Goal: Task Accomplishment & Management: Manage account settings

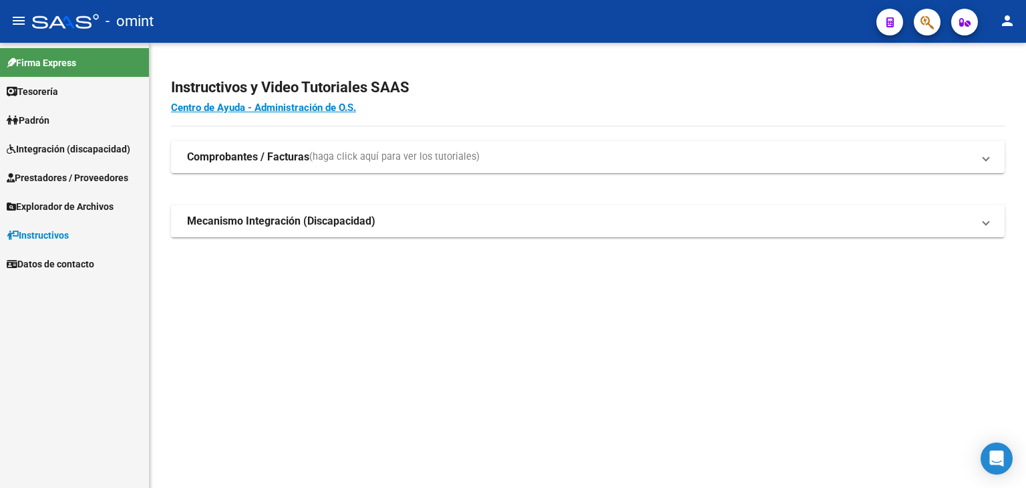
click at [60, 153] on span "Integración (discapacidad)" at bounding box center [69, 149] width 124 height 15
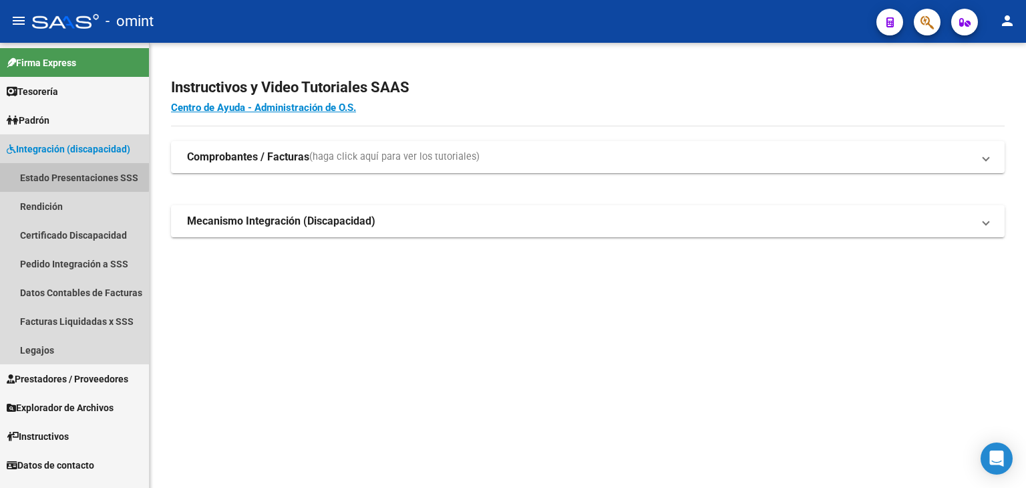
click at [29, 174] on link "Estado Presentaciones SSS" at bounding box center [74, 177] width 149 height 29
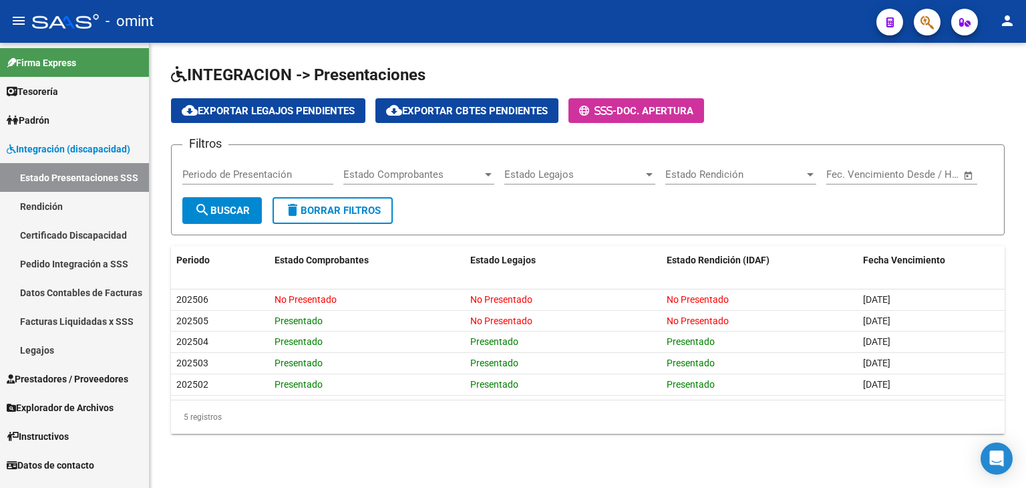
click at [33, 351] on link "Legajos" at bounding box center [74, 349] width 149 height 29
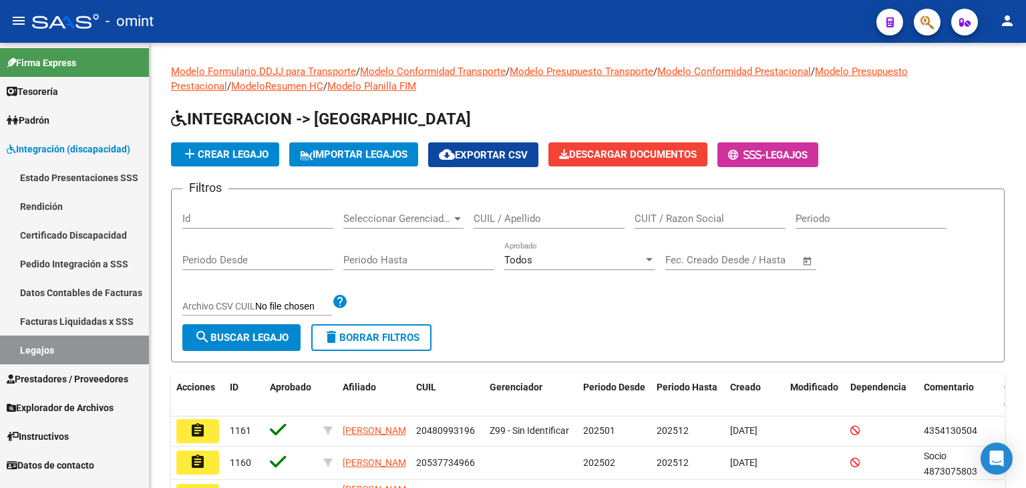
click at [63, 375] on span "Prestadores / Proveedores" at bounding box center [68, 378] width 122 height 15
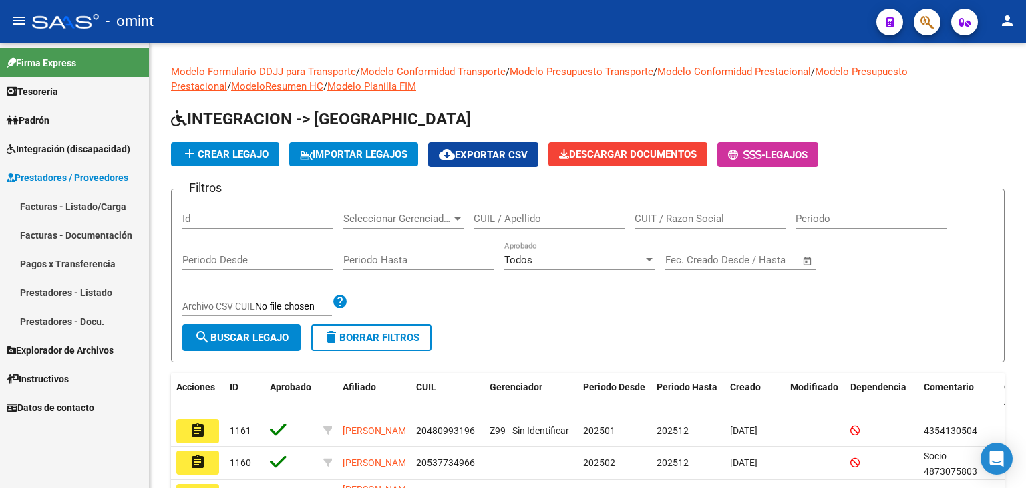
click at [53, 204] on link "Facturas - Listado/Carga" at bounding box center [74, 206] width 149 height 29
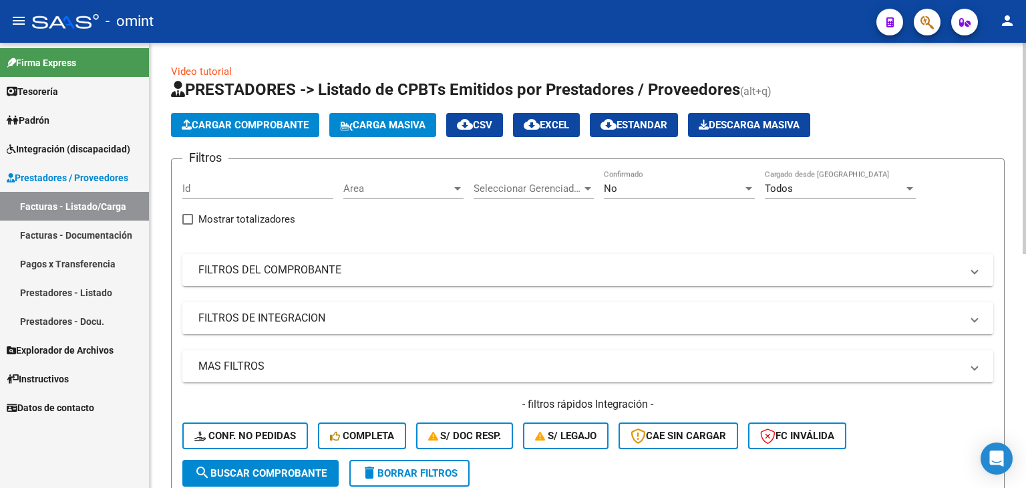
click at [246, 125] on span "Cargar Comprobante" at bounding box center [245, 125] width 127 height 12
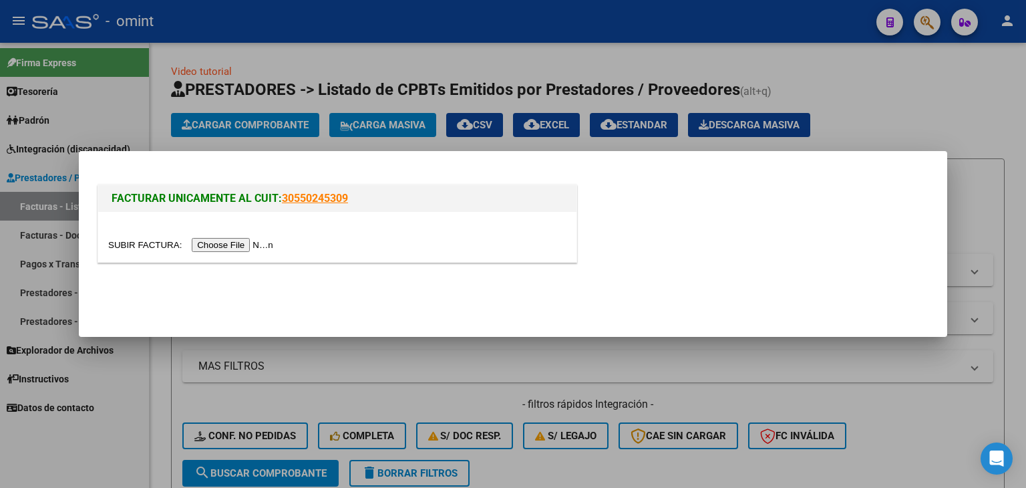
click at [619, 49] on div at bounding box center [513, 244] width 1026 height 488
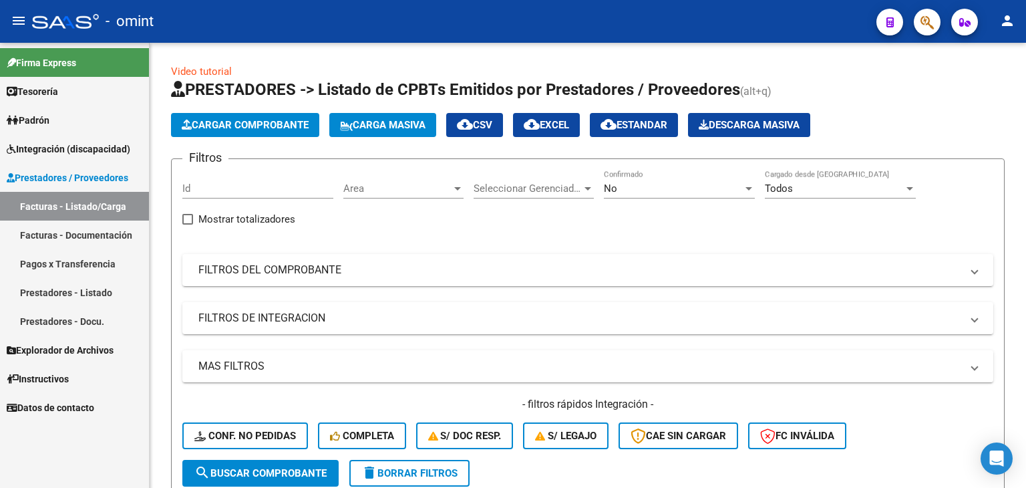
click at [63, 148] on span "Integración (discapacidad)" at bounding box center [69, 149] width 124 height 15
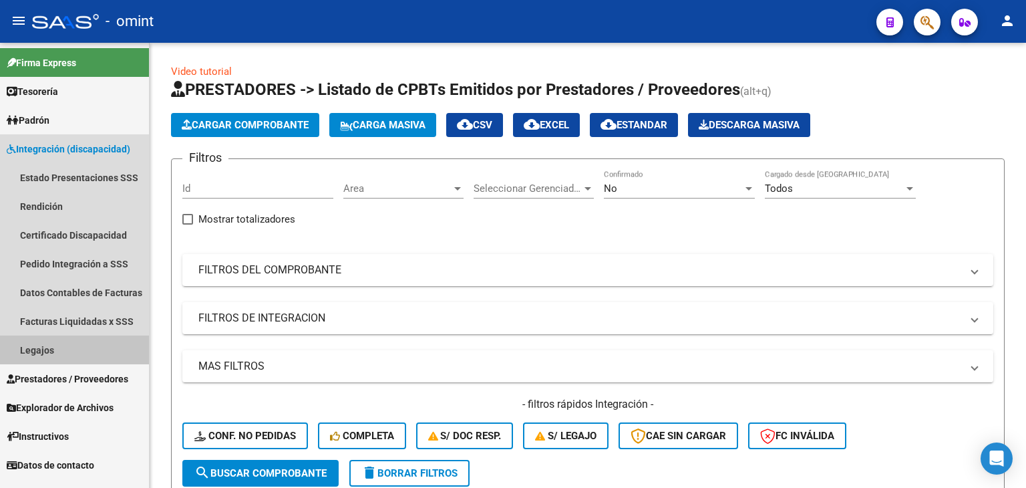
click at [47, 351] on link "Legajos" at bounding box center [74, 349] width 149 height 29
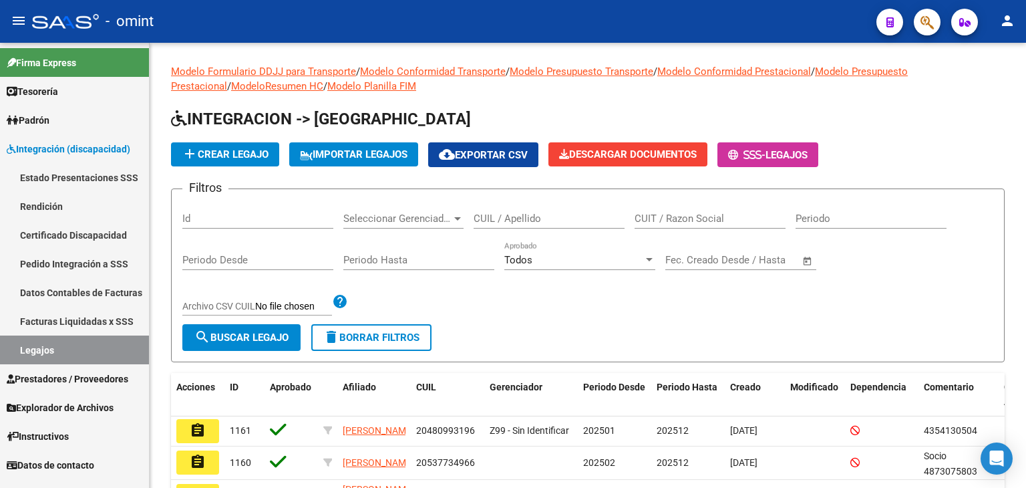
click at [61, 377] on span "Prestadores / Proveedores" at bounding box center [68, 378] width 122 height 15
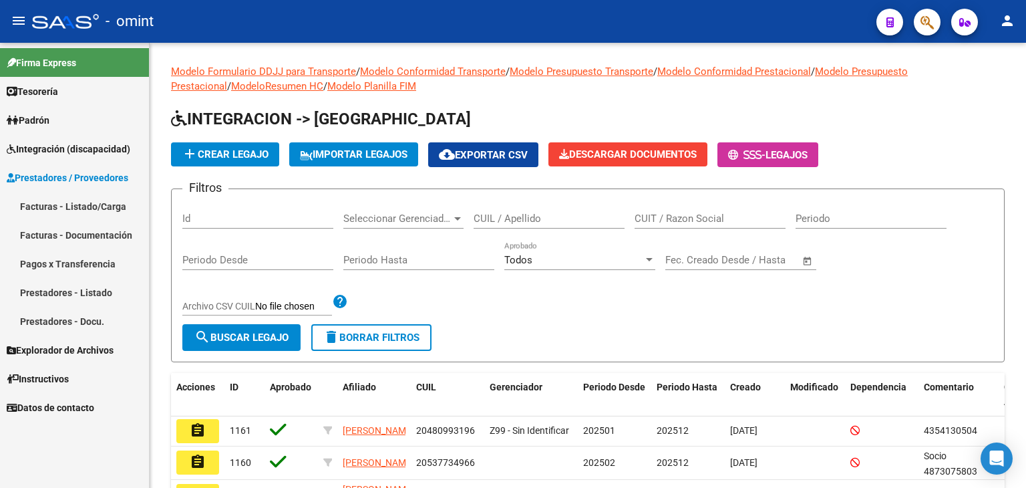
click at [38, 176] on span "Prestadores / Proveedores" at bounding box center [68, 177] width 122 height 15
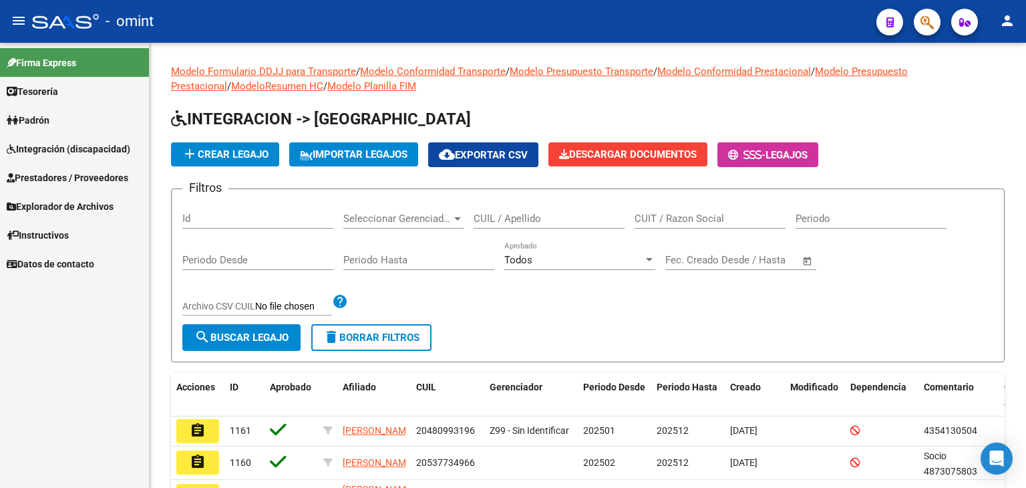
click at [31, 176] on span "Prestadores / Proveedores" at bounding box center [68, 177] width 122 height 15
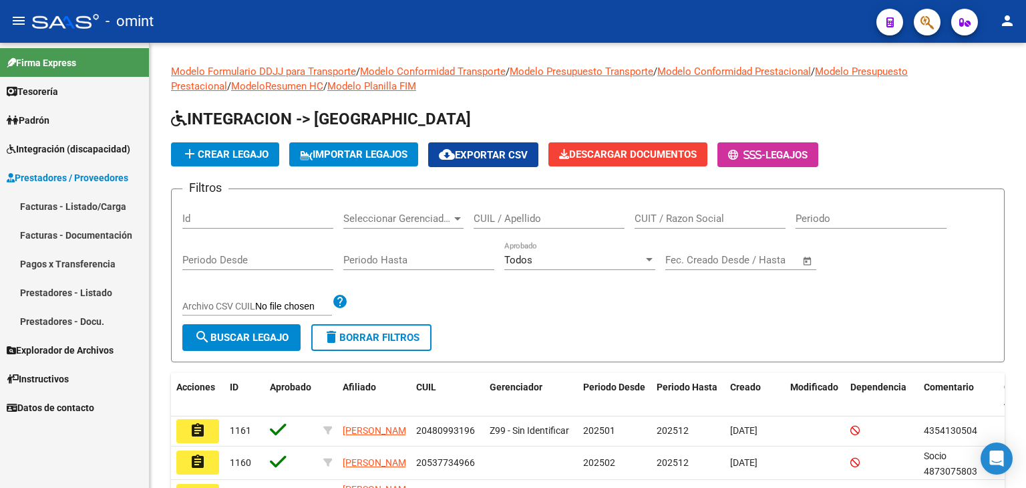
click at [27, 202] on link "Facturas - Listado/Carga" at bounding box center [74, 206] width 149 height 29
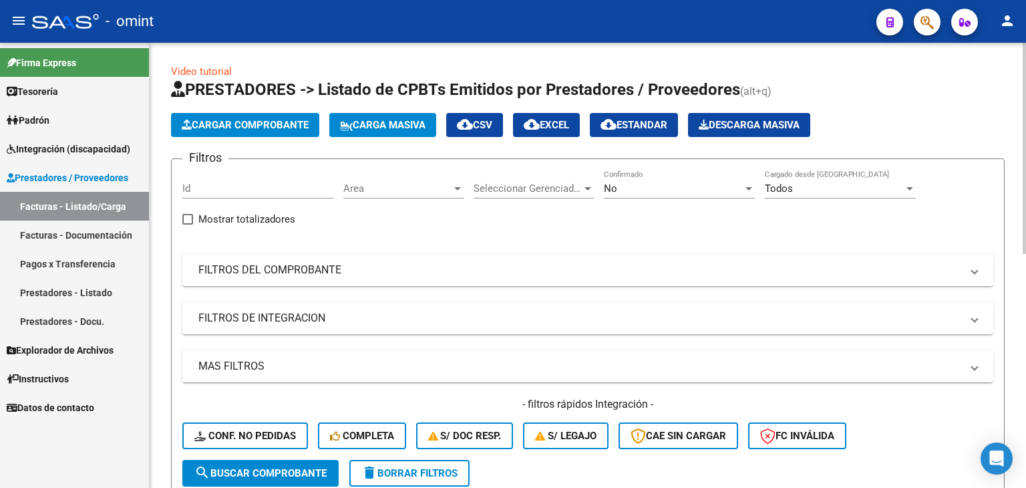
click at [283, 126] on span "Cargar Comprobante" at bounding box center [245, 125] width 127 height 12
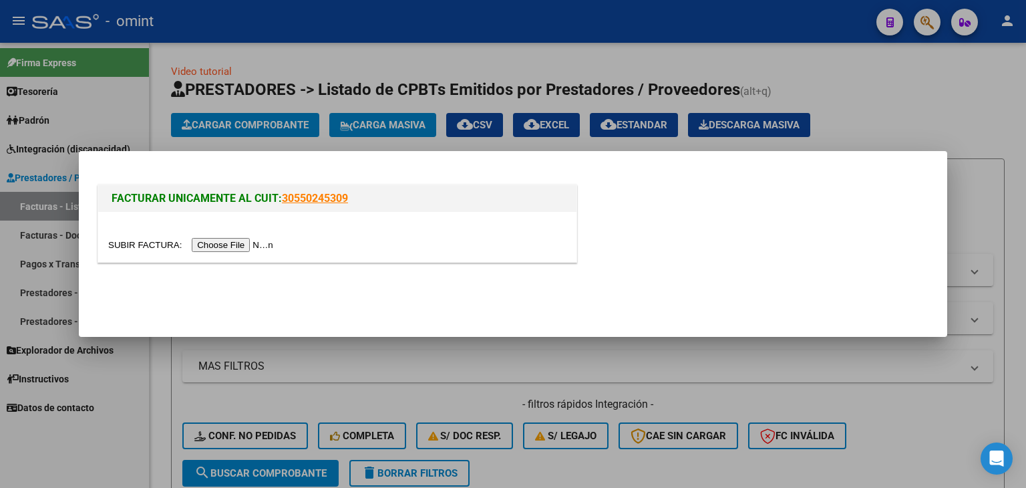
click at [241, 245] on input "file" at bounding box center [192, 245] width 169 height 14
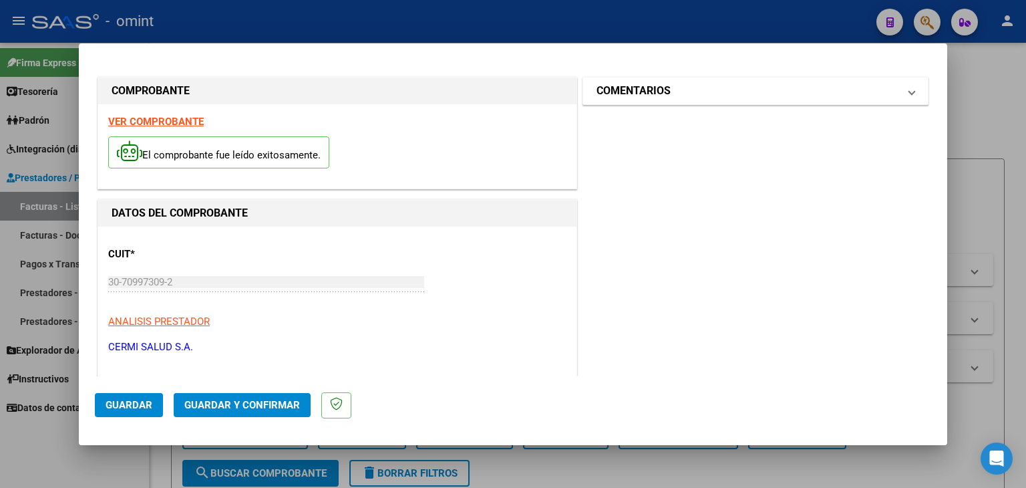
click at [909, 89] on span at bounding box center [911, 91] width 5 height 16
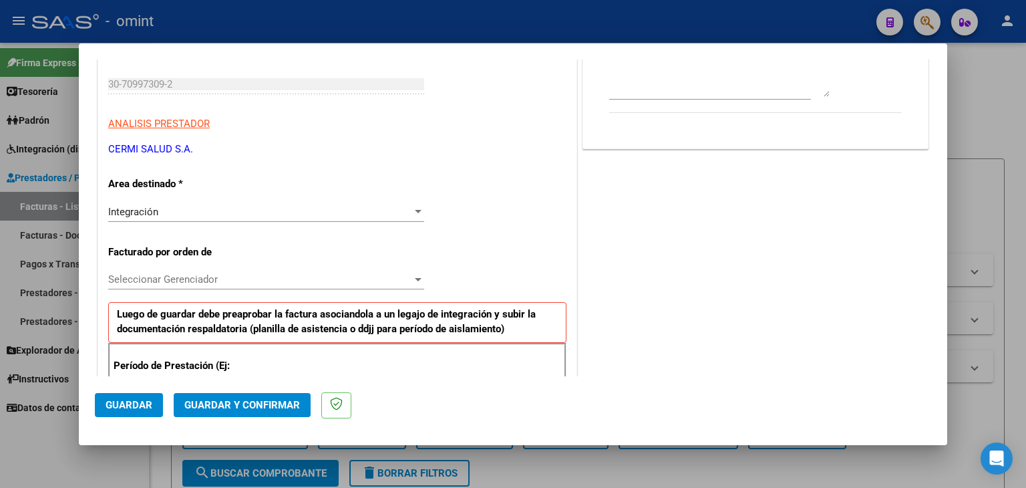
scroll to position [200, 0]
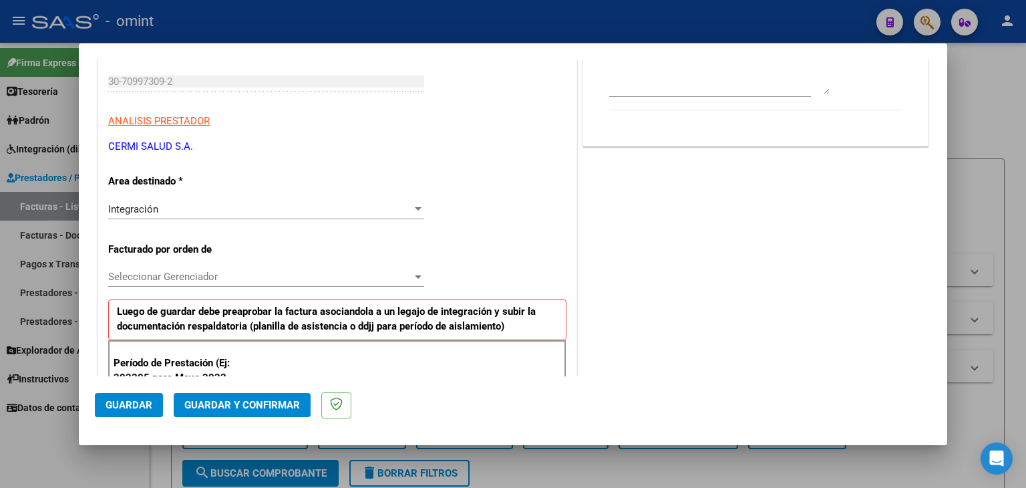
click at [149, 212] on span "Integración" at bounding box center [133, 209] width 50 height 12
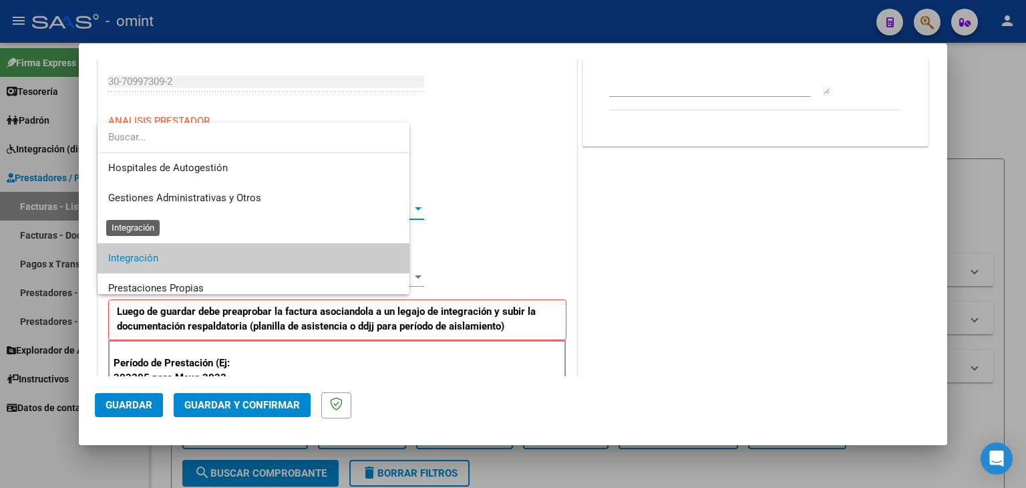
scroll to position [49, 0]
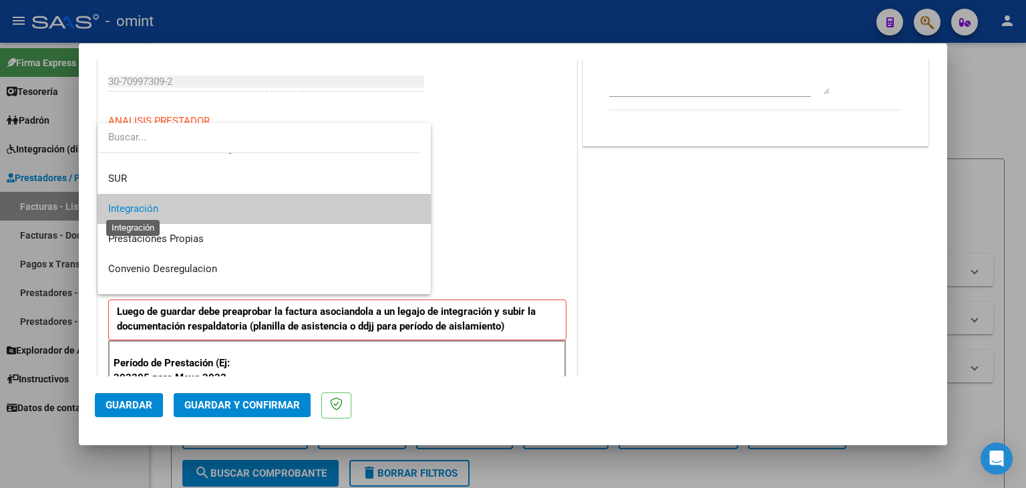
click at [149, 212] on span "Integración" at bounding box center [133, 208] width 50 height 12
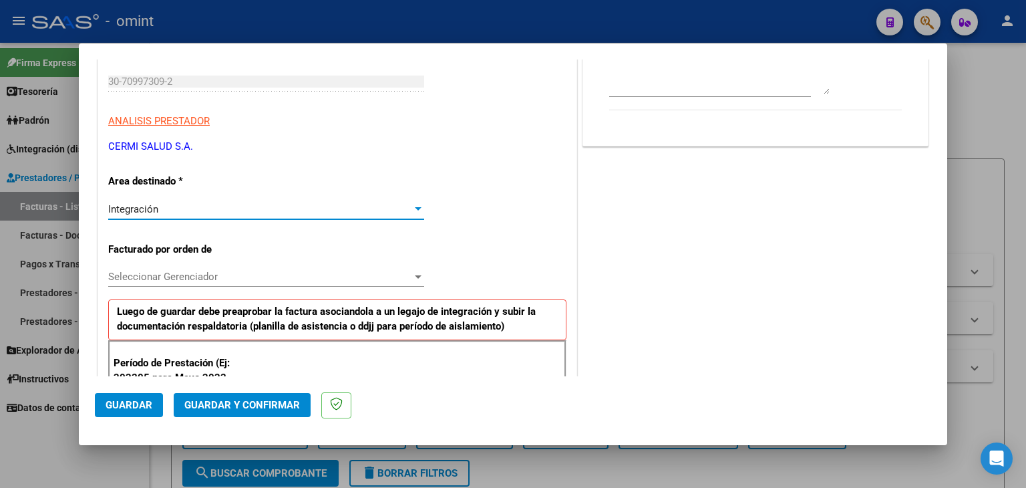
click at [170, 282] on div "Seleccionar Gerenciador Seleccionar Gerenciador" at bounding box center [266, 277] width 316 height 20
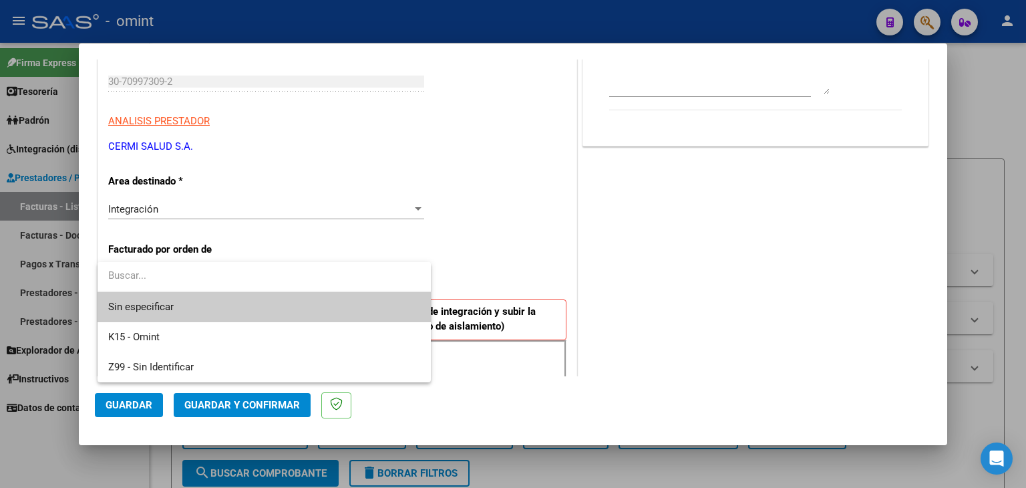
click at [150, 301] on span "Sin especificar" at bounding box center [264, 307] width 312 height 30
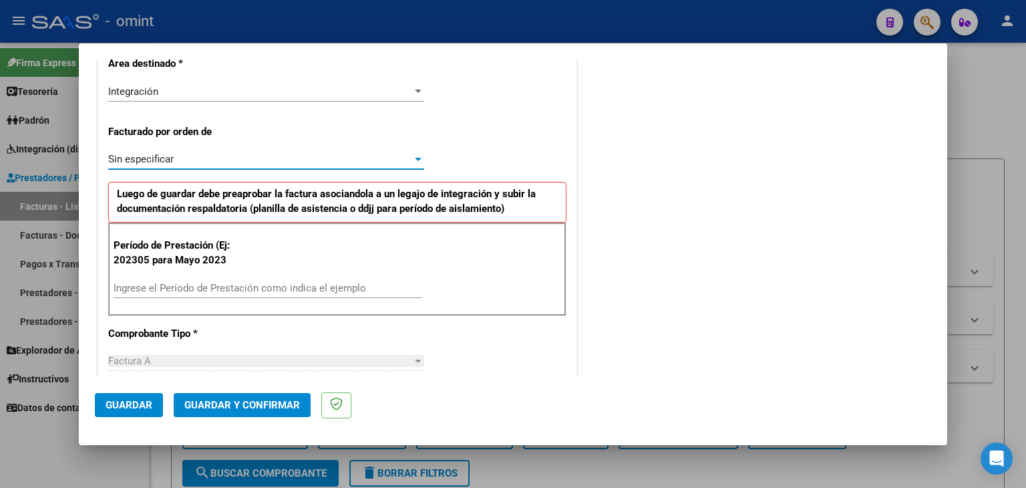
scroll to position [266, 0]
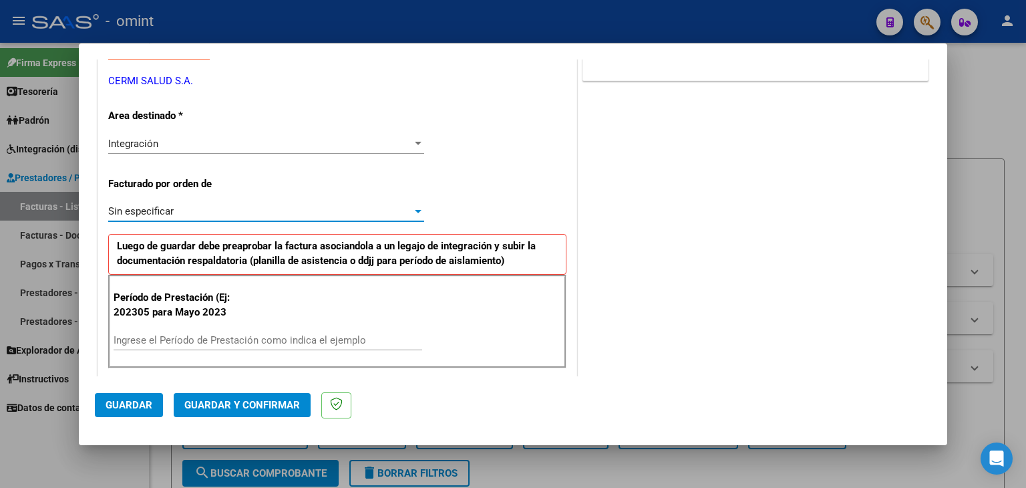
click at [212, 345] on div "Ingrese el Período de Prestación como indica el ejemplo" at bounding box center [268, 340] width 309 height 20
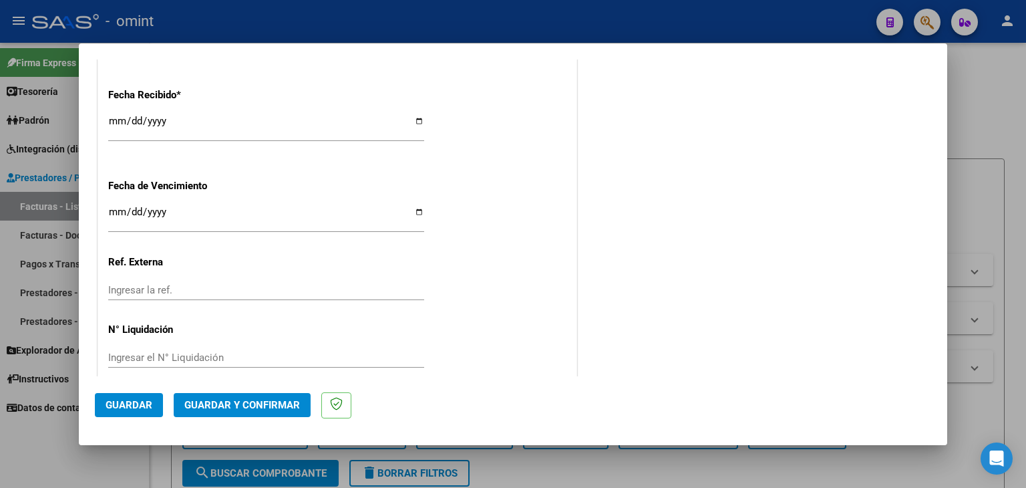
scroll to position [1001, 0]
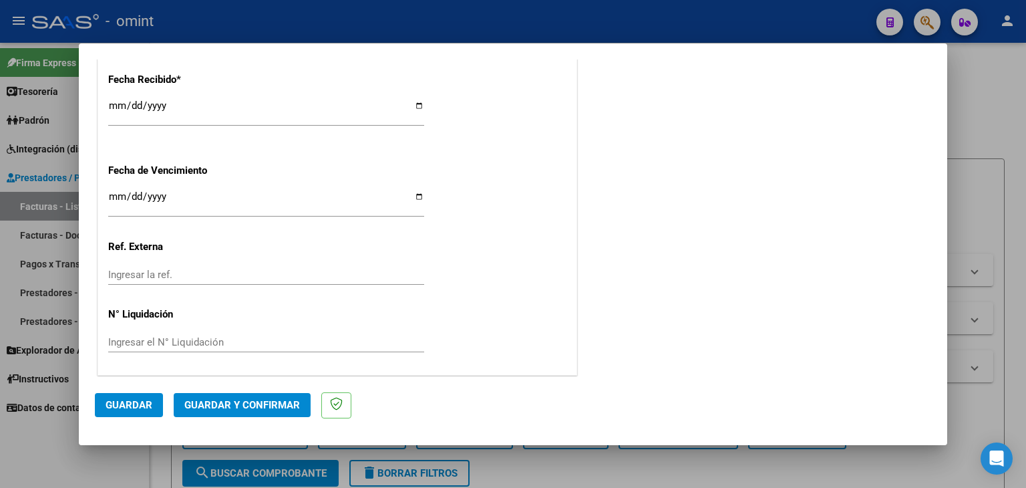
type input "202507"
click at [274, 405] on span "Guardar y Confirmar" at bounding box center [242, 405] width 116 height 12
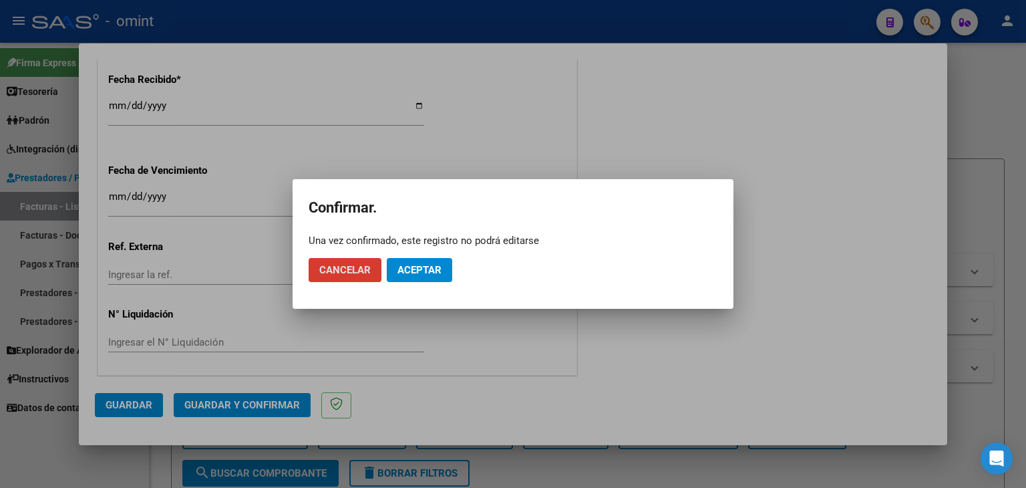
click at [443, 274] on button "Aceptar" at bounding box center [419, 270] width 65 height 24
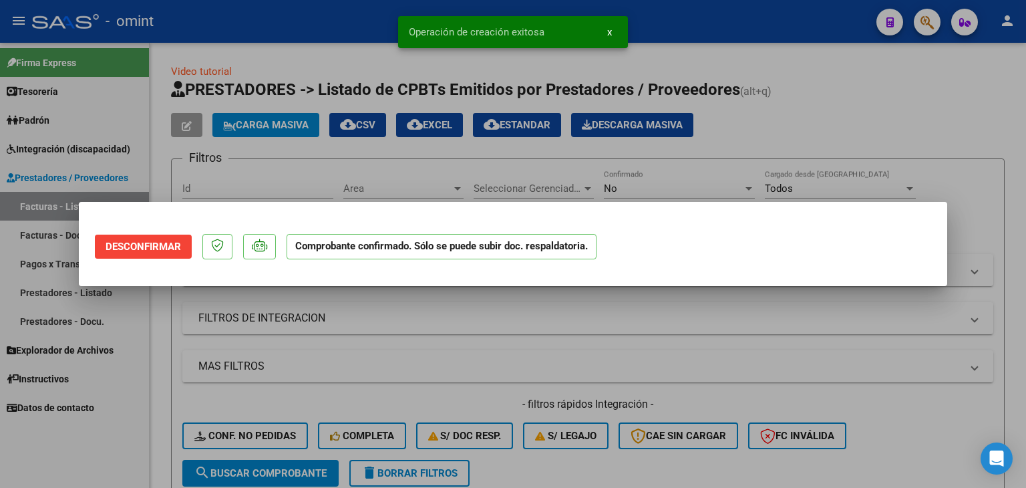
scroll to position [0, 0]
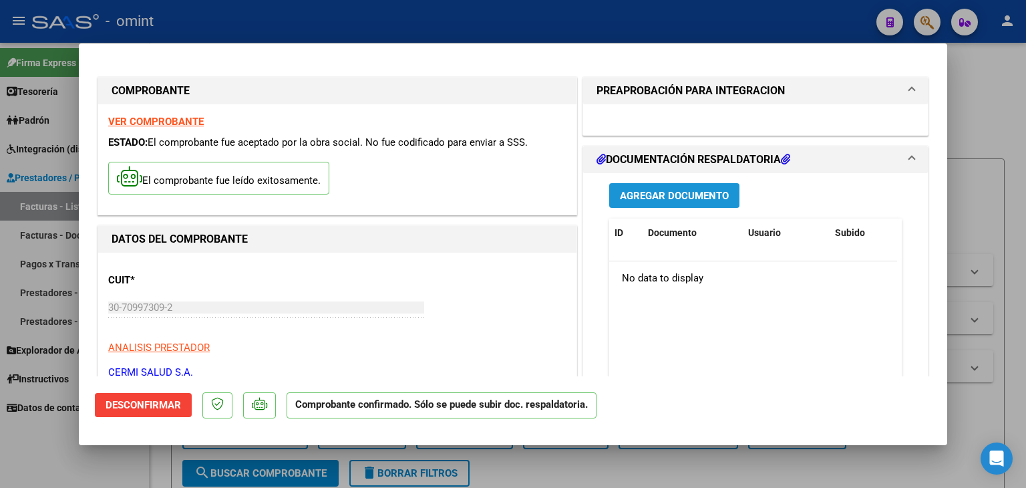
click at [665, 198] on span "Agregar Documento" at bounding box center [674, 196] width 109 height 12
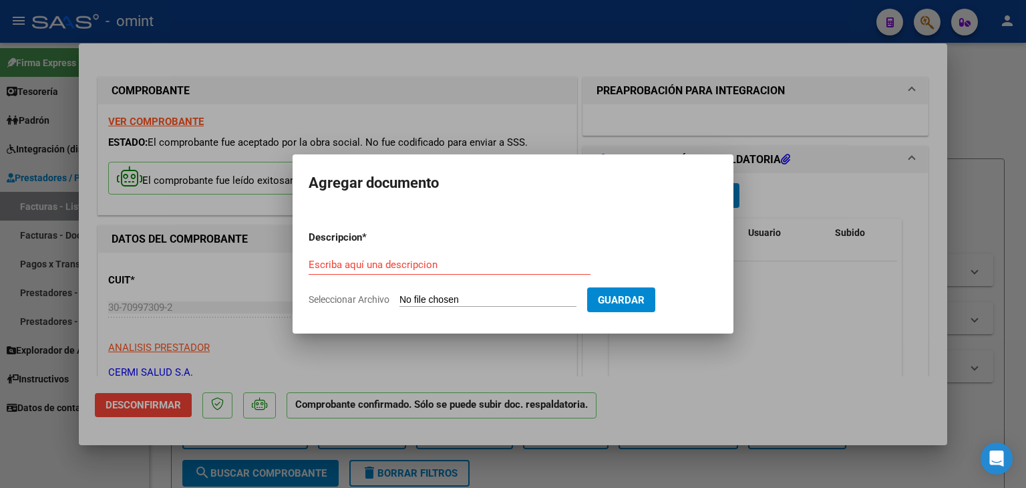
click at [496, 296] on input "Seleccionar Archivo" at bounding box center [488, 300] width 177 height 13
type input "C:\fakepath\PA_30709973092_1_7_2331.pdf"
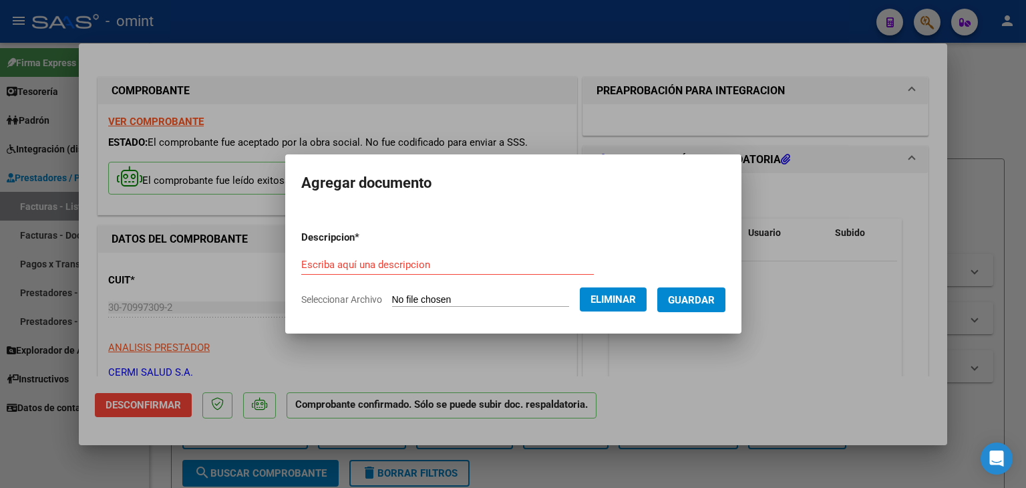
click at [356, 247] on form "Descripcion * Escriba aquí una descripcion Seleccionar Archivo Eliminar Guardar" at bounding box center [513, 269] width 424 height 98
click at [355, 267] on input "Escriba aquí una descripcion" at bounding box center [447, 265] width 293 height 12
type input "Planilla [DATE]"
click at [690, 303] on span "Guardar" at bounding box center [691, 300] width 47 height 12
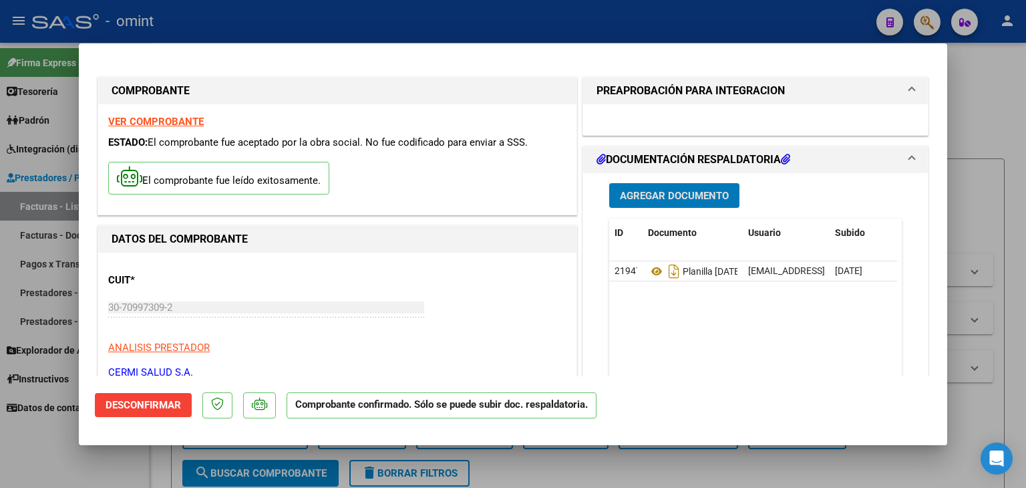
click at [633, 53] on mat-dialog-container "COMPROBANTE VER COMPROBANTE ESTADO: El comprobante fue aceptado por la obra soc…" at bounding box center [513, 244] width 869 height 402
type input "$ 0,00"
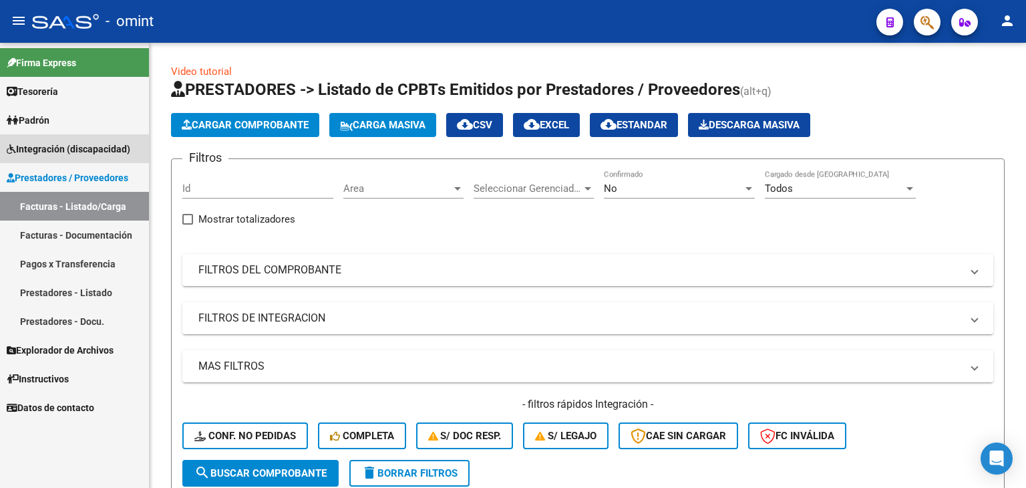
click at [45, 144] on span "Integración (discapacidad)" at bounding box center [69, 149] width 124 height 15
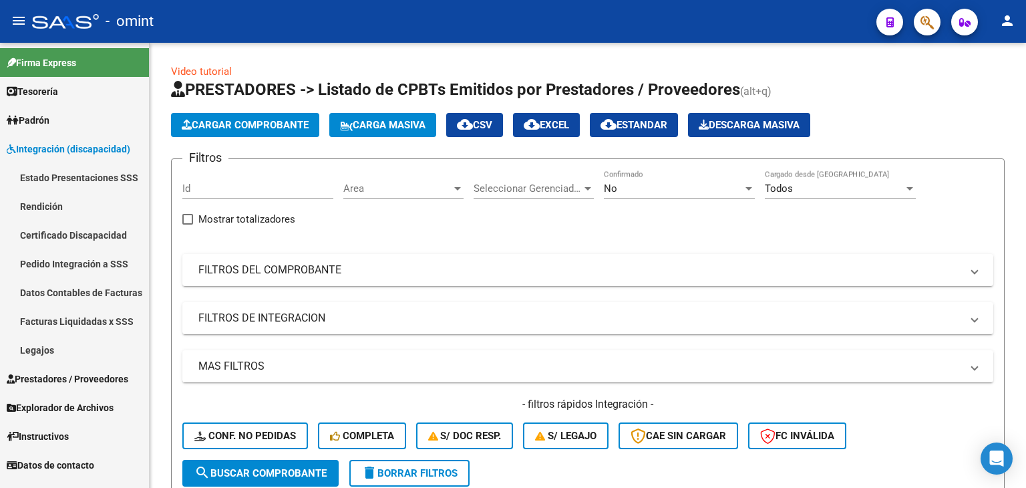
click at [50, 346] on link "Legajos" at bounding box center [74, 349] width 149 height 29
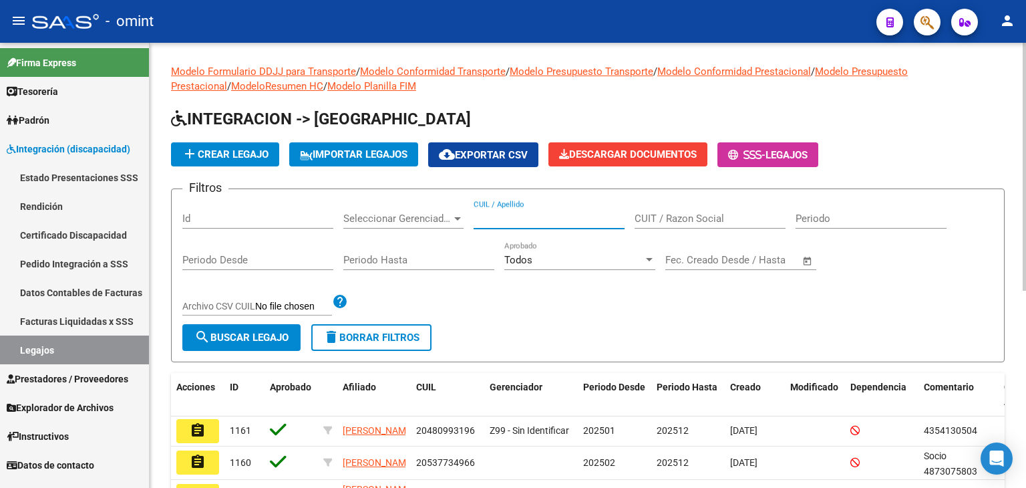
click at [583, 221] on input "CUIL / Apellido" at bounding box center [549, 218] width 151 height 12
paste input "20-39756357-0"
click at [259, 335] on span "search Buscar Legajo" at bounding box center [241, 337] width 94 height 12
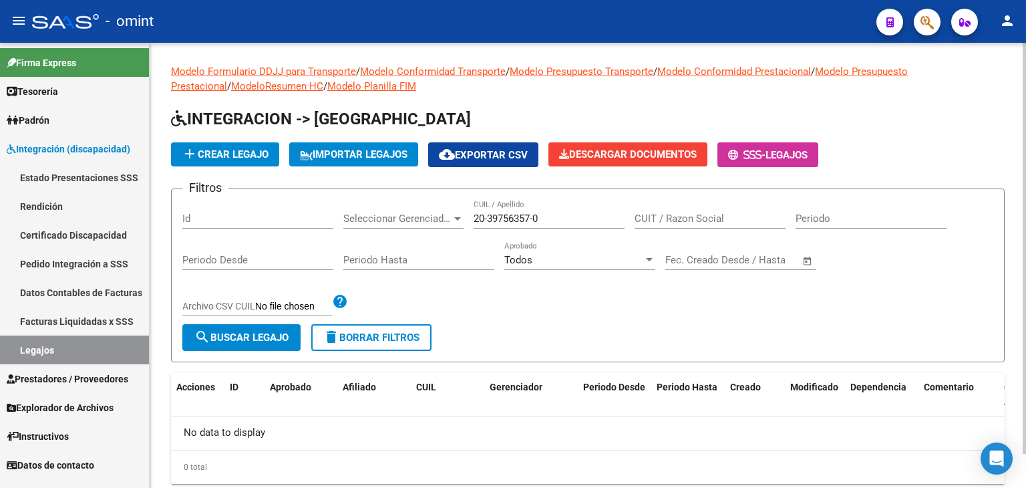
click at [535, 218] on input "20-39756357-0" at bounding box center [549, 218] width 151 height 12
type input "20397563570"
click at [229, 343] on button "search Buscar Legajo" at bounding box center [241, 337] width 118 height 27
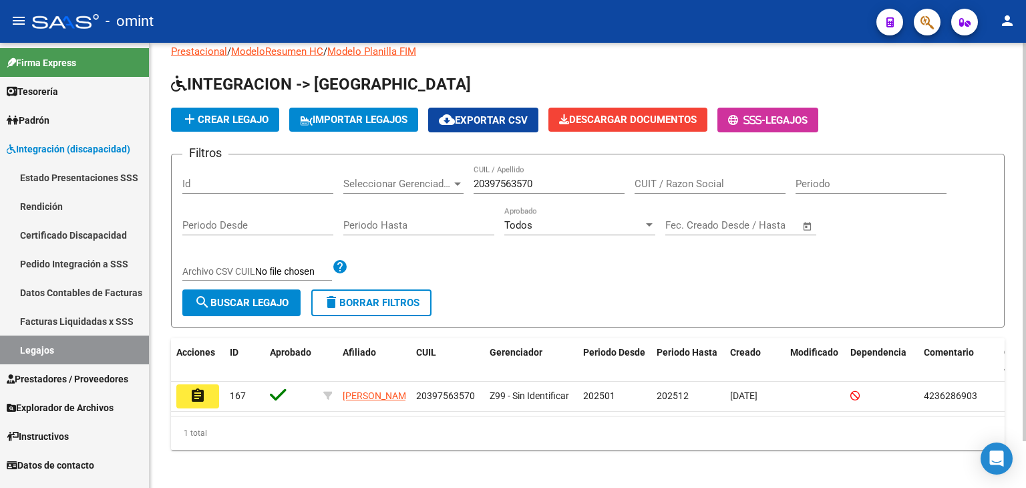
scroll to position [52, 0]
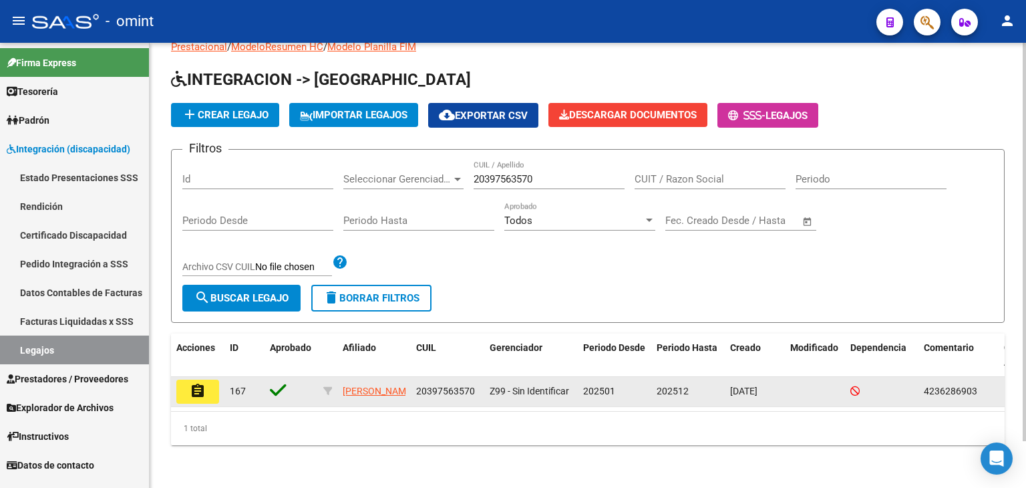
click at [194, 383] on mat-icon "assignment" at bounding box center [198, 391] width 16 height 16
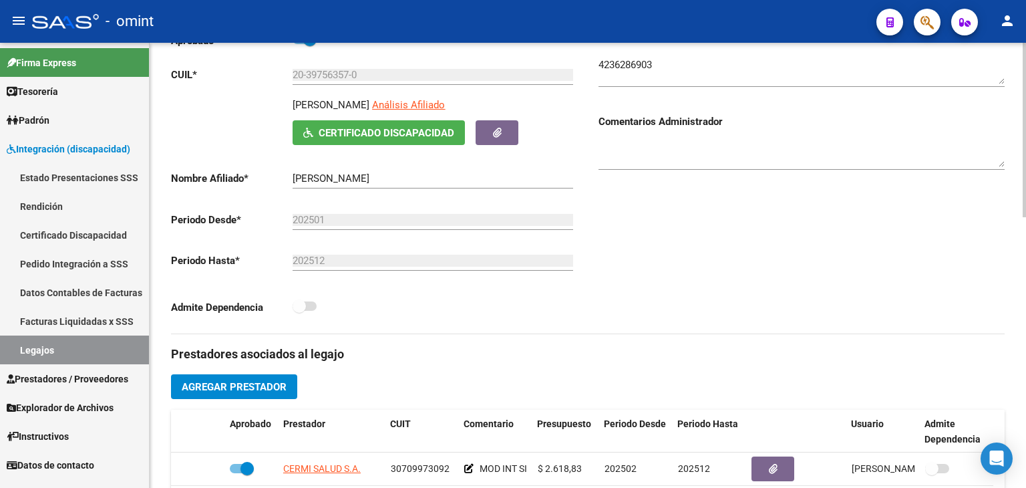
scroll to position [468, 0]
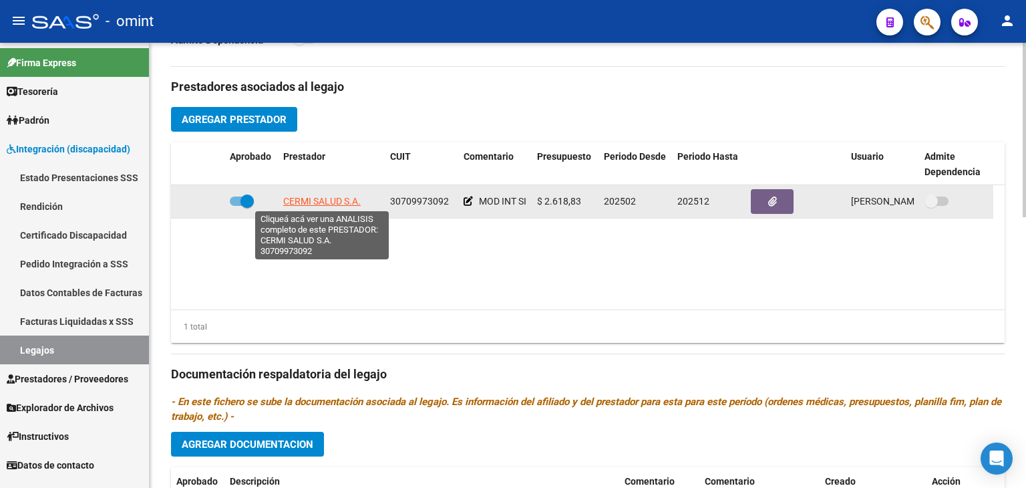
click at [298, 200] on span "CERMI SALUD S.A." at bounding box center [322, 201] width 78 height 11
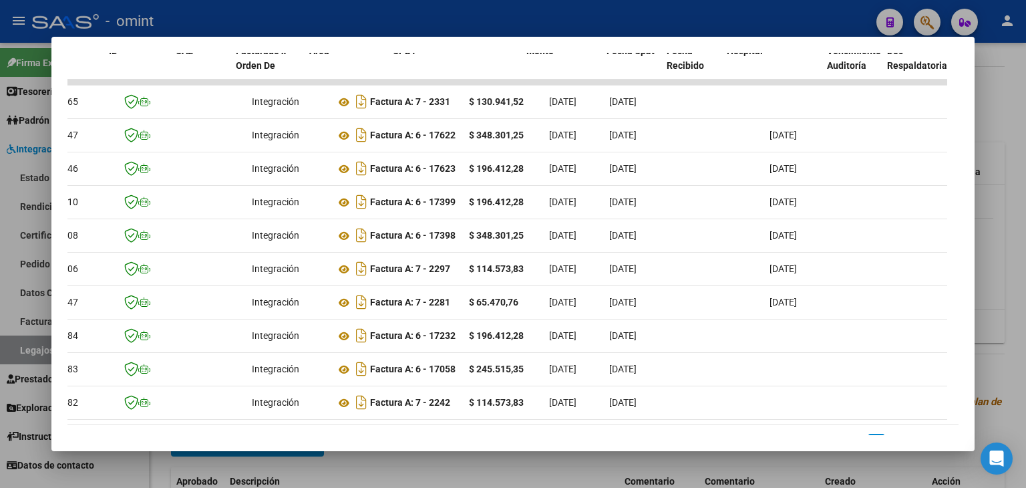
scroll to position [0, 0]
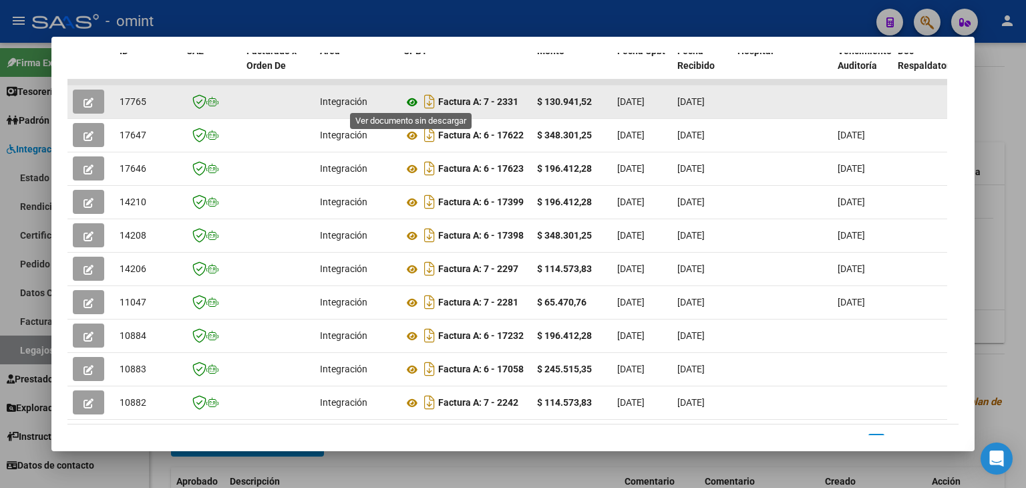
click at [410, 105] on icon at bounding box center [412, 102] width 17 height 16
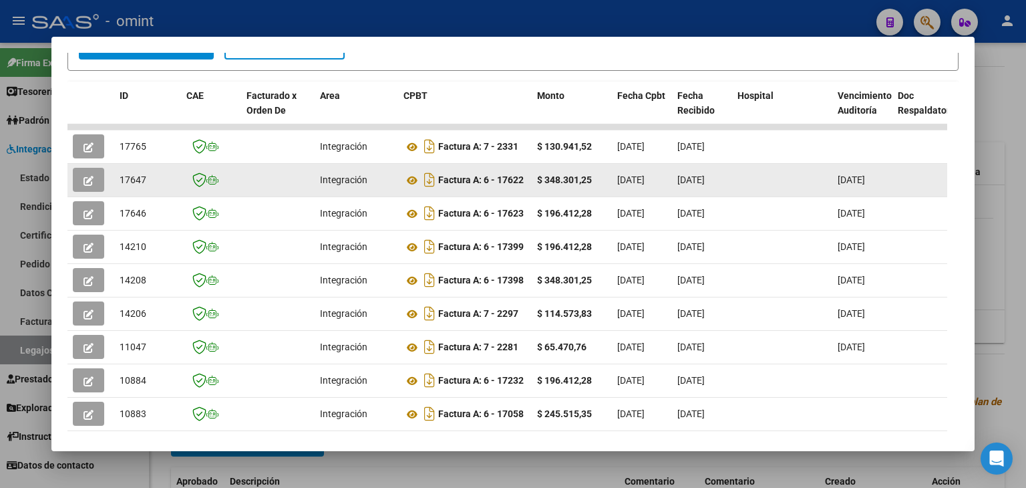
scroll to position [267, 0]
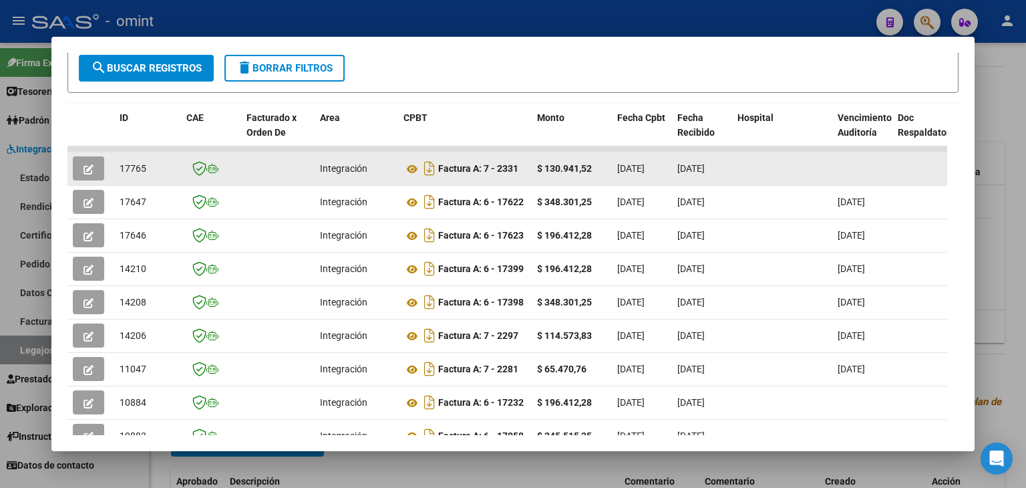
click at [81, 166] on button "button" at bounding box center [88, 168] width 31 height 24
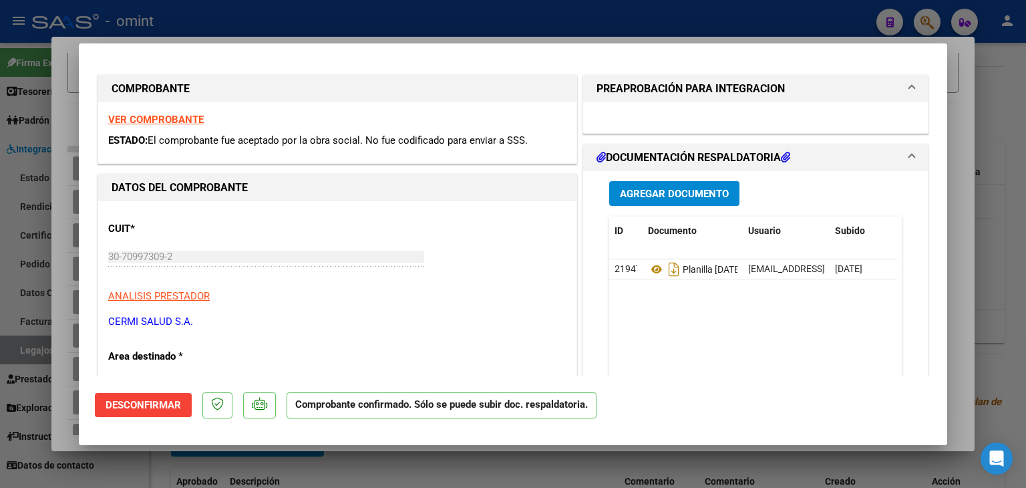
scroll to position [0, 0]
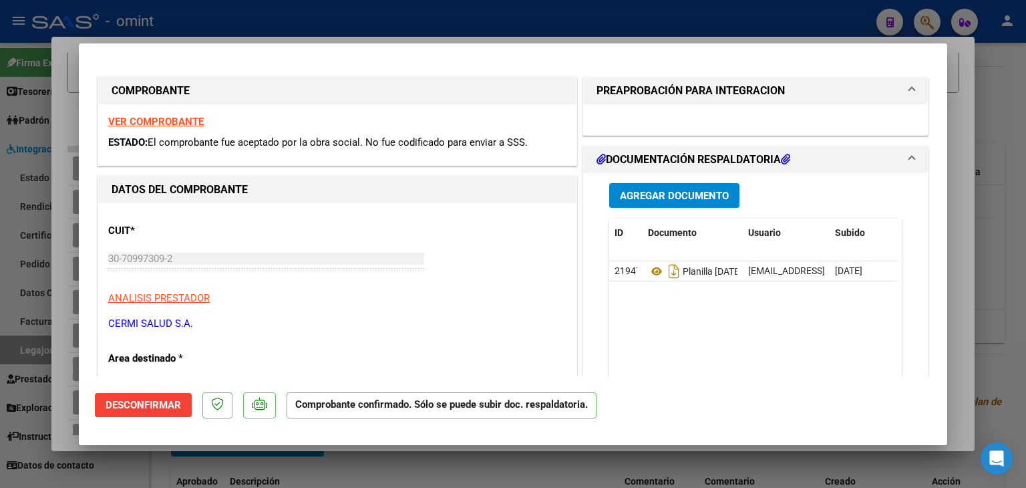
type input "$ 0,00"
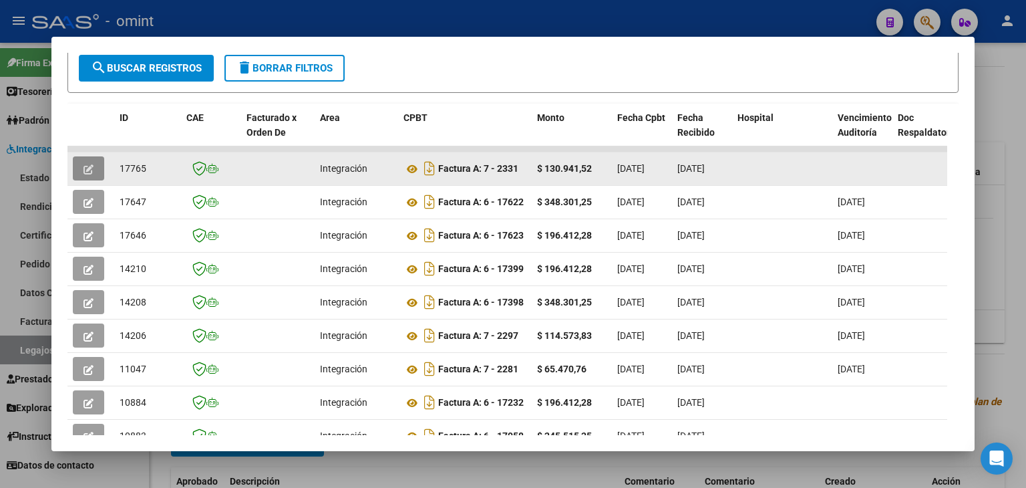
click at [134, 163] on span "17765" at bounding box center [133, 168] width 27 height 11
copy span "17765"
click at [86, 164] on icon "button" at bounding box center [89, 169] width 10 height 10
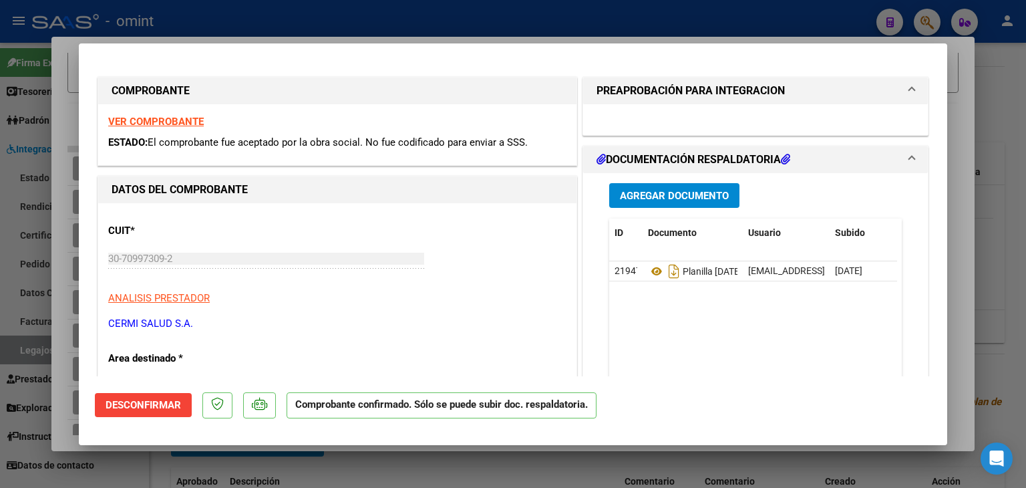
click at [140, 403] on span "Desconfirmar" at bounding box center [143, 405] width 75 height 12
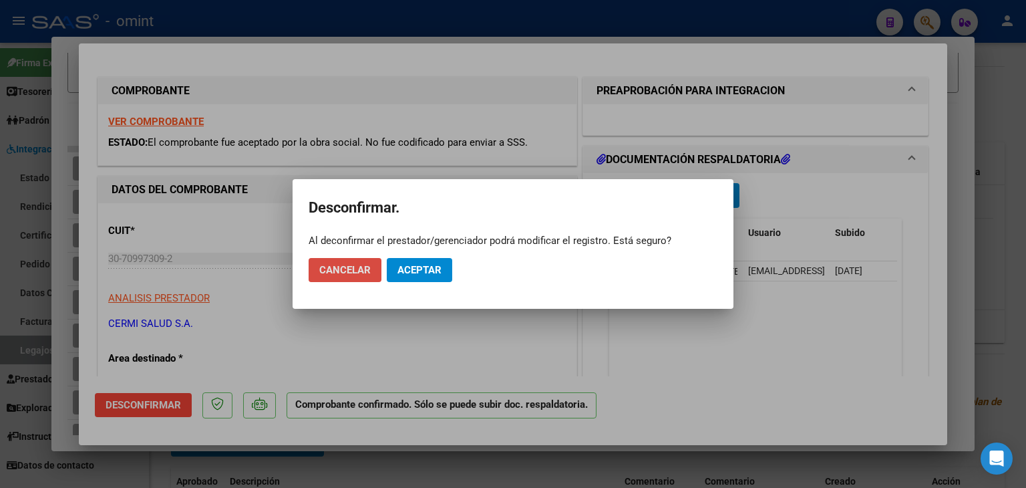
click at [355, 266] on span "Cancelar" at bounding box center [344, 270] width 51 height 12
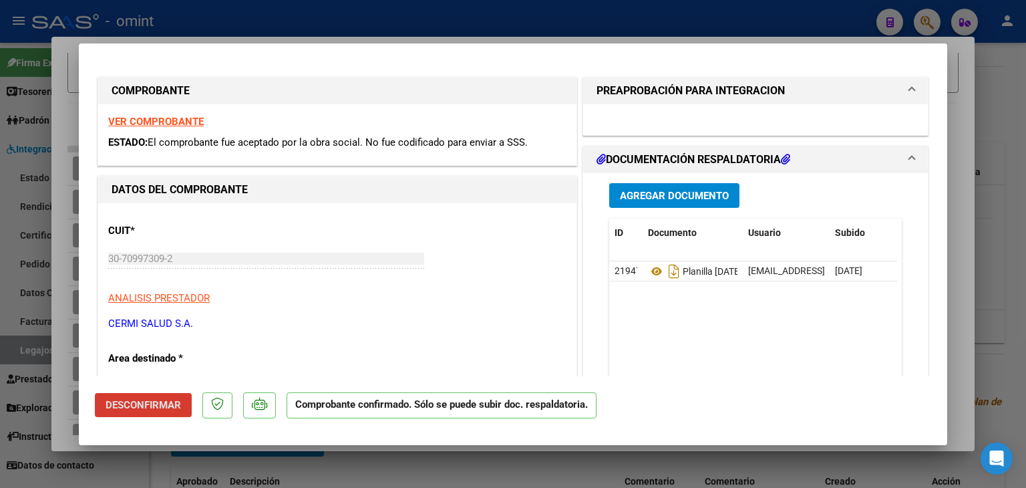
click at [178, 403] on span "Desconfirmar" at bounding box center [143, 405] width 75 height 12
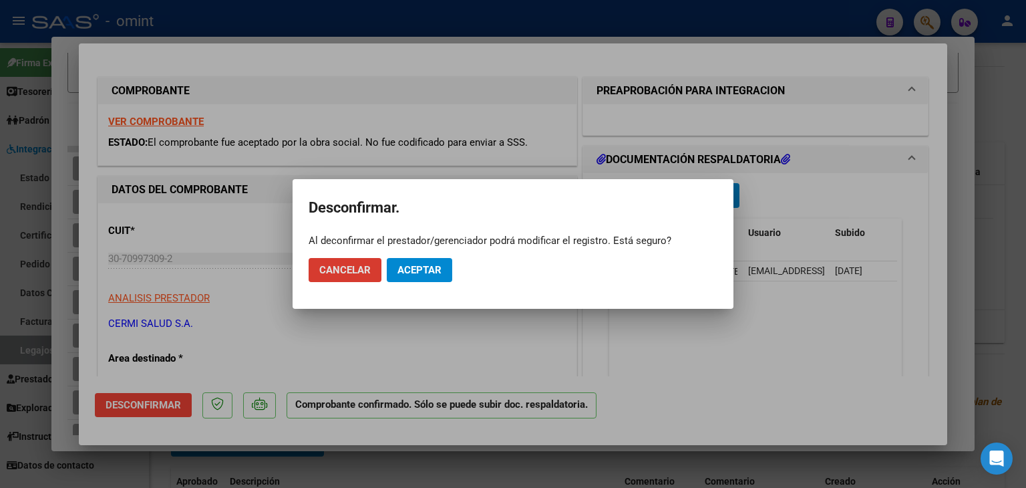
click at [423, 269] on span "Aceptar" at bounding box center [420, 270] width 44 height 12
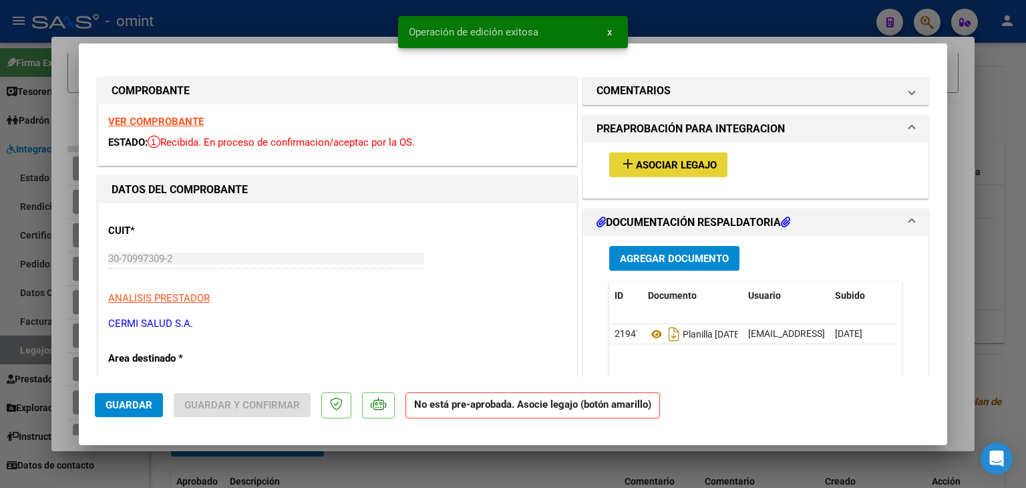
click at [636, 170] on span "Asociar Legajo" at bounding box center [676, 165] width 81 height 12
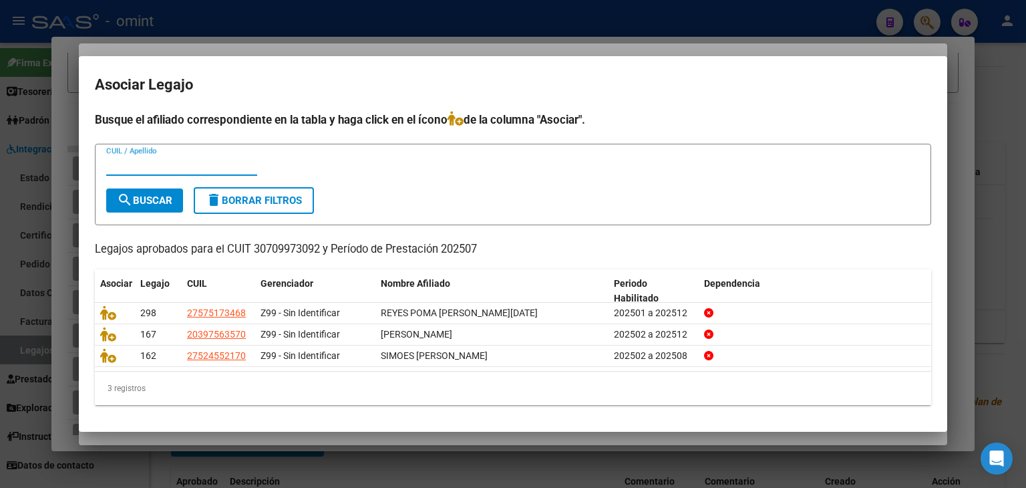
paste input "20-39756357-0"
click at [154, 192] on button "search Buscar" at bounding box center [144, 200] width 77 height 24
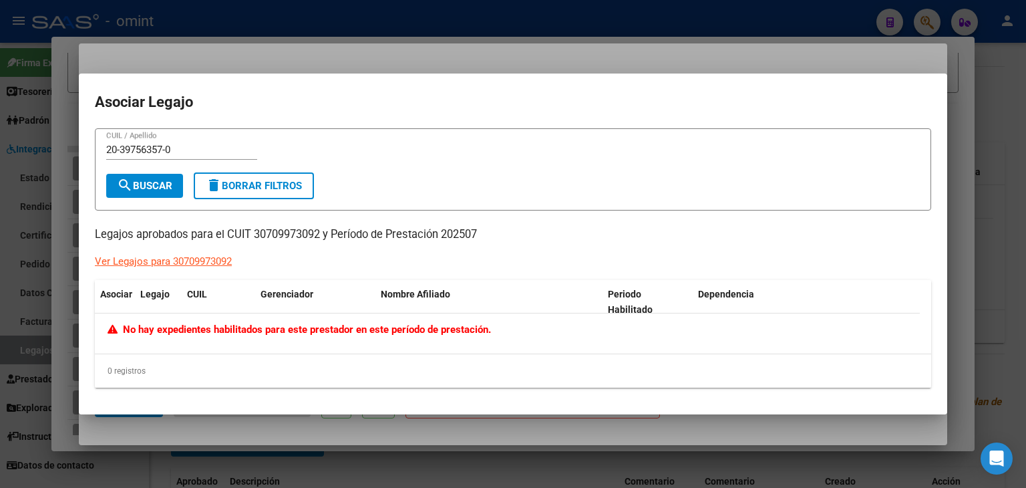
click at [168, 150] on input "20-39756357-0" at bounding box center [181, 150] width 151 height 12
type input "20397563570"
click at [159, 182] on span "search Buscar" at bounding box center [144, 186] width 55 height 12
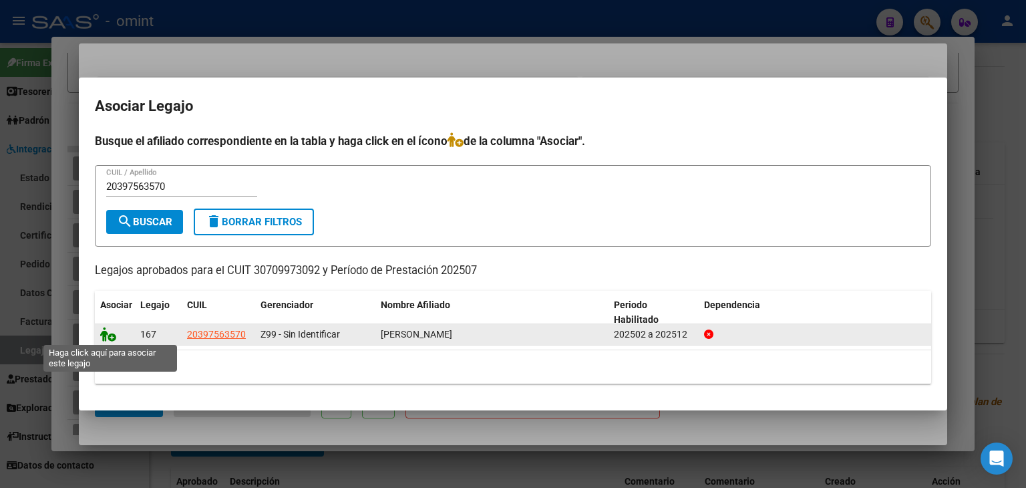
click at [106, 335] on icon at bounding box center [108, 334] width 16 height 15
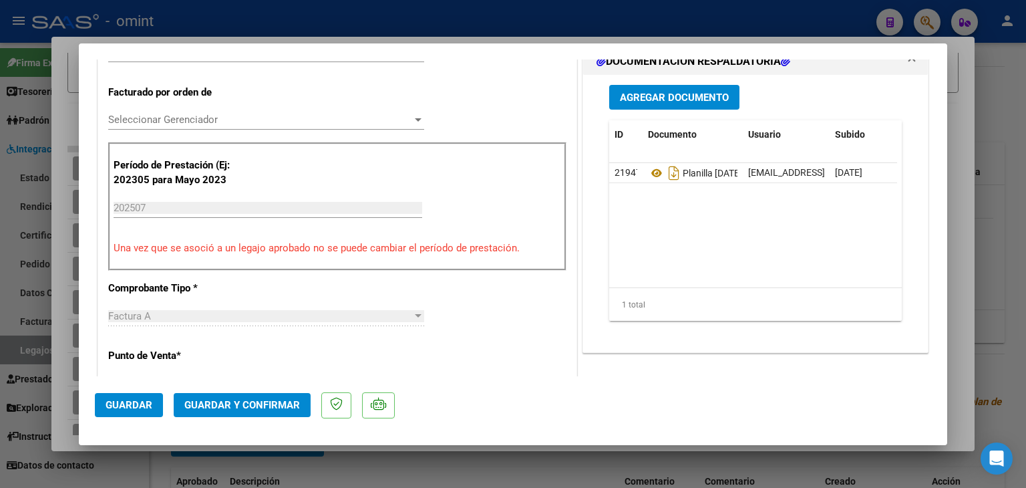
scroll to position [134, 0]
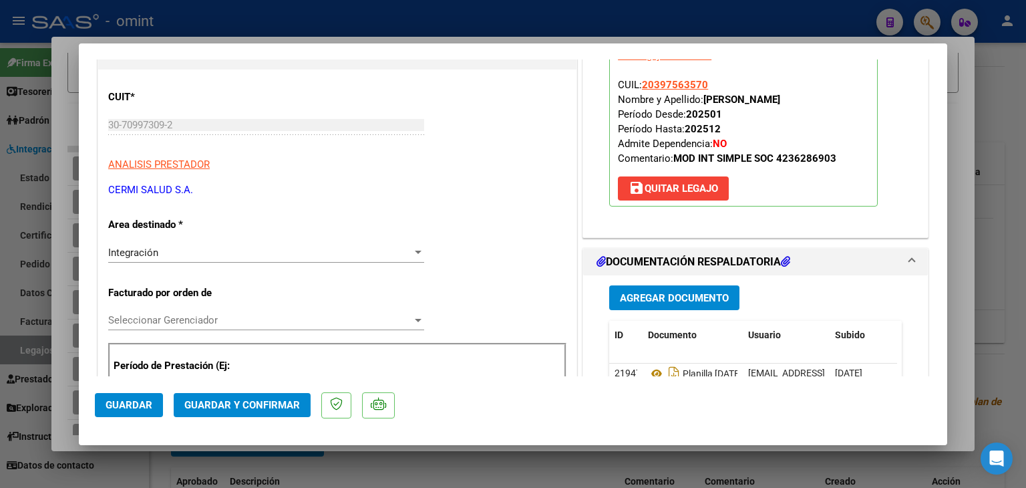
click at [178, 315] on span "Seleccionar Gerenciador" at bounding box center [260, 320] width 304 height 12
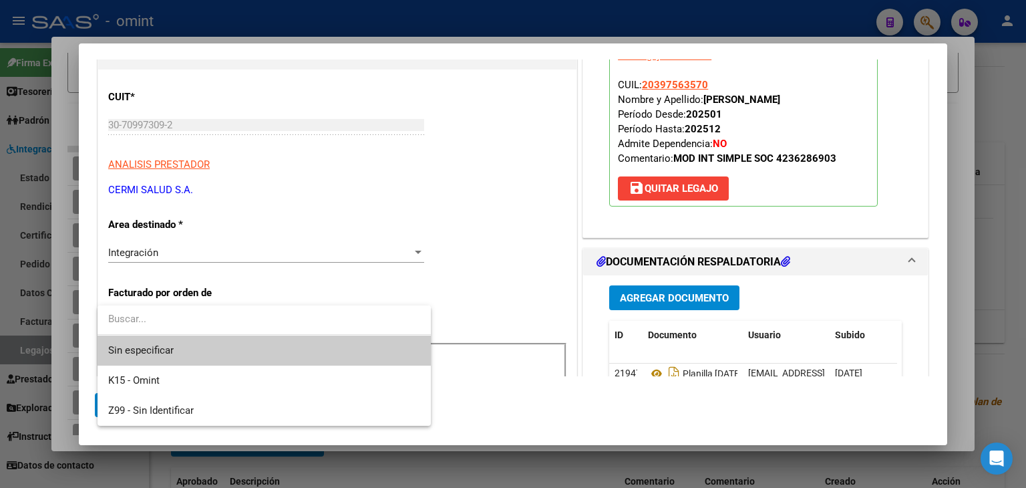
click at [145, 349] on span "Sin especificar" at bounding box center [264, 350] width 312 height 30
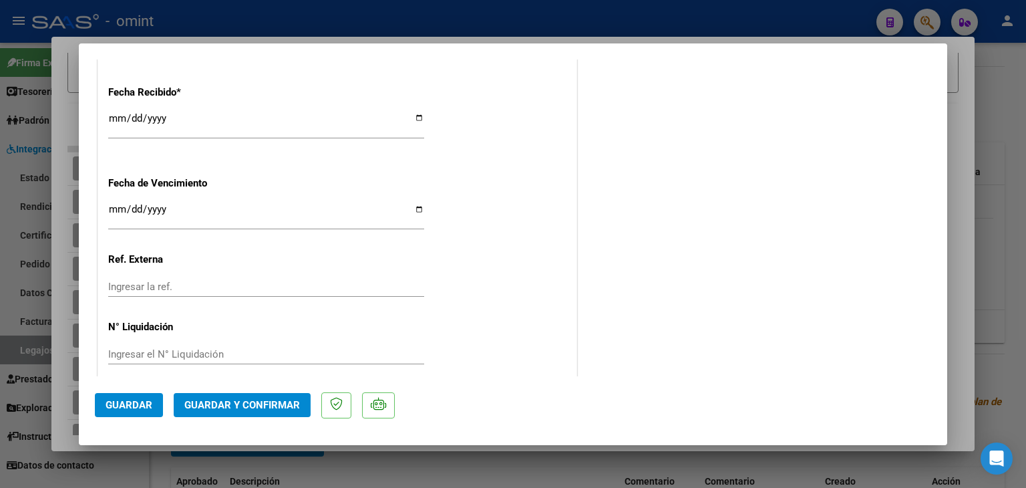
scroll to position [972, 0]
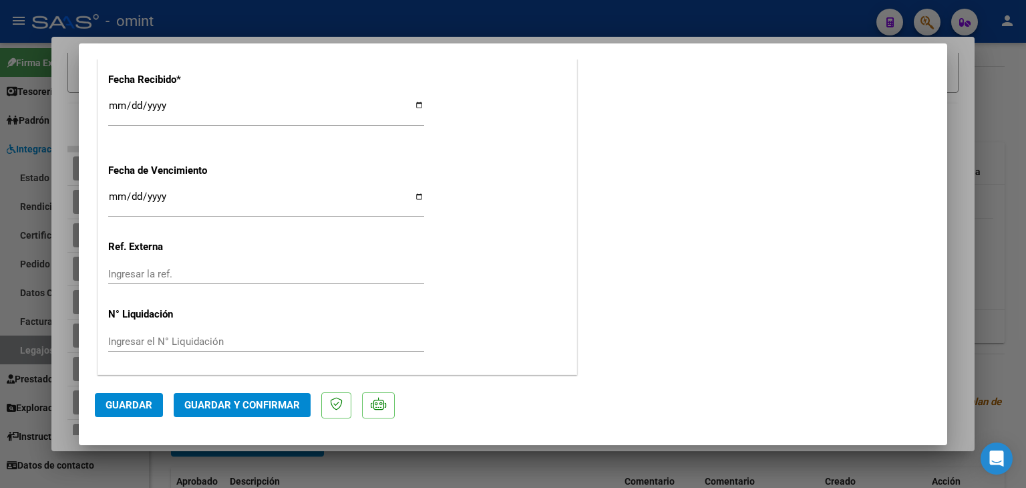
click at [245, 399] on span "Guardar y Confirmar" at bounding box center [242, 405] width 116 height 12
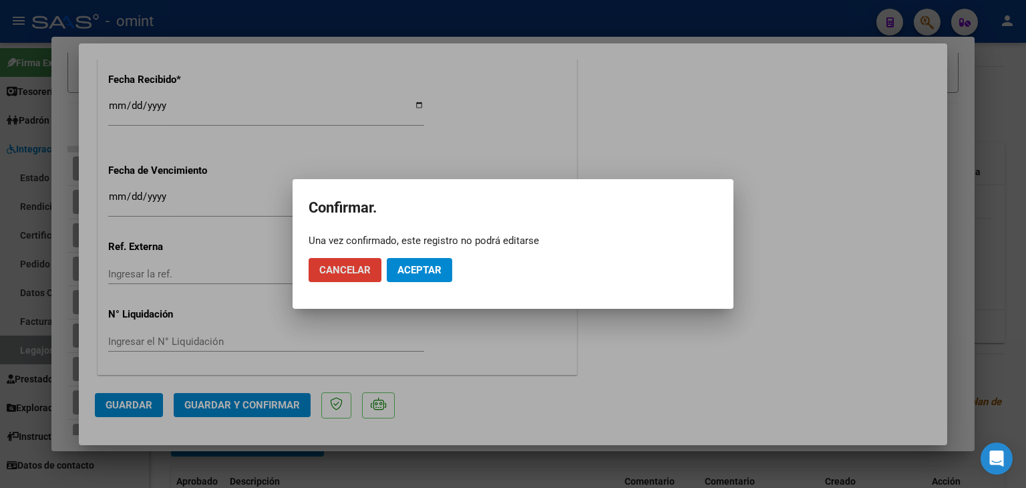
click at [420, 276] on button "Aceptar" at bounding box center [419, 270] width 65 height 24
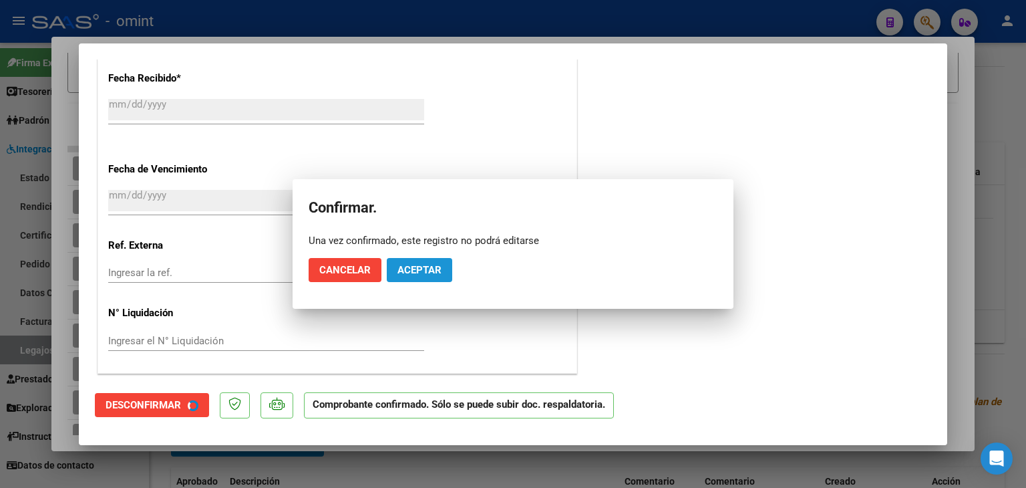
scroll to position [889, 0]
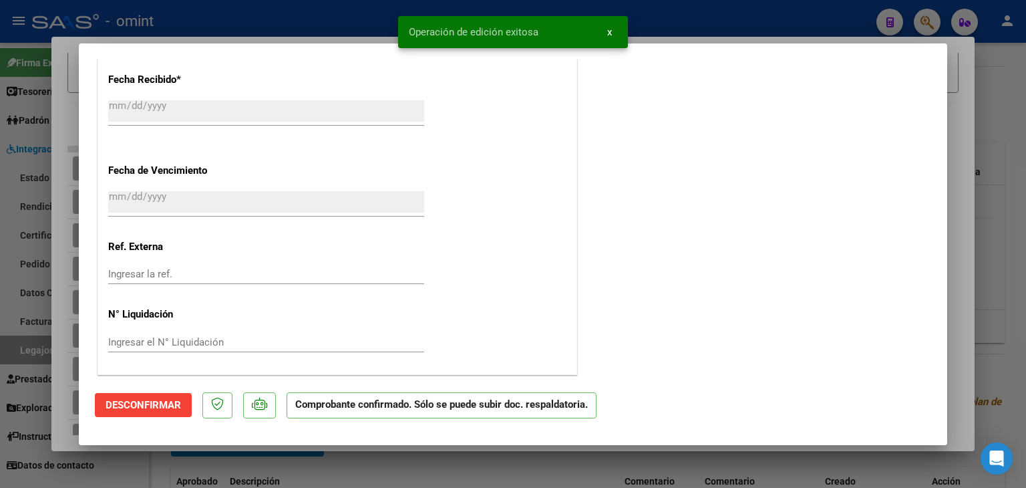
type input "$ 0,00"
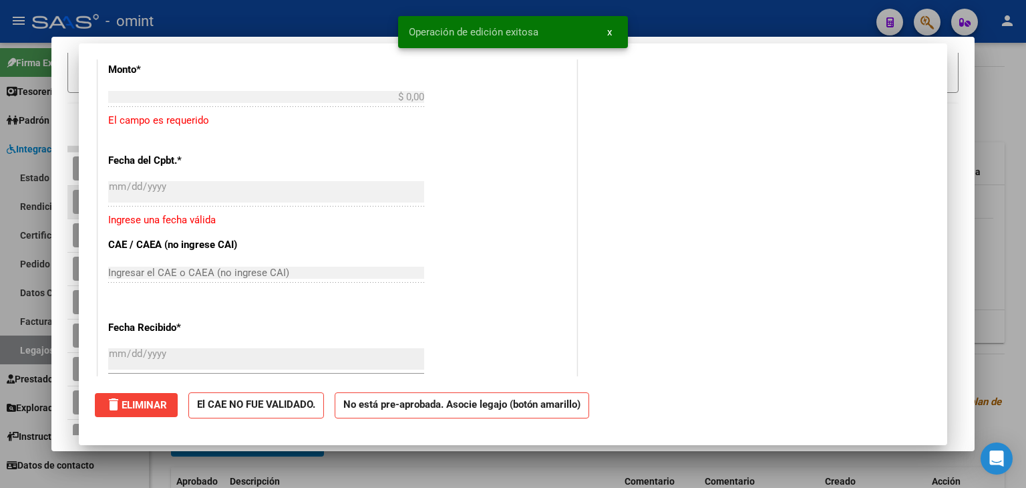
scroll to position [0, 0]
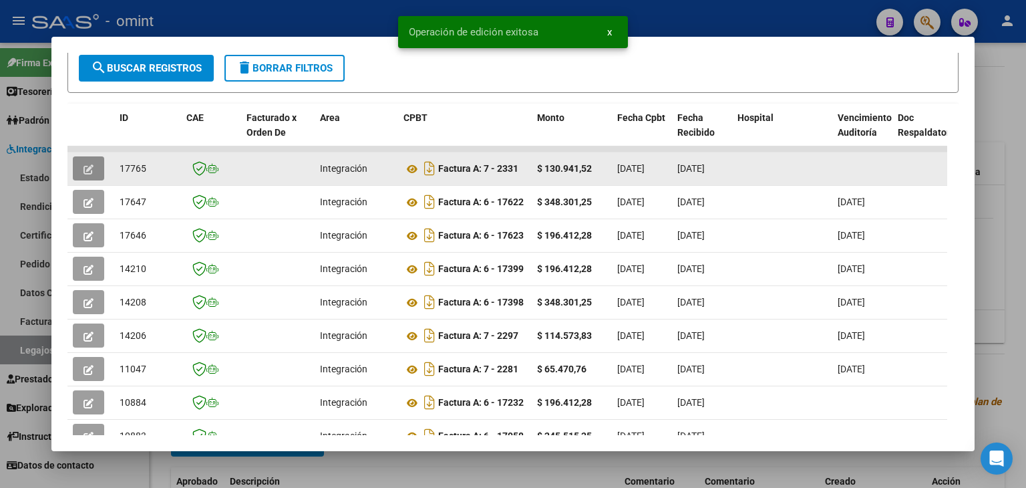
click at [131, 163] on span "17765" at bounding box center [133, 168] width 27 height 11
copy span "17765"
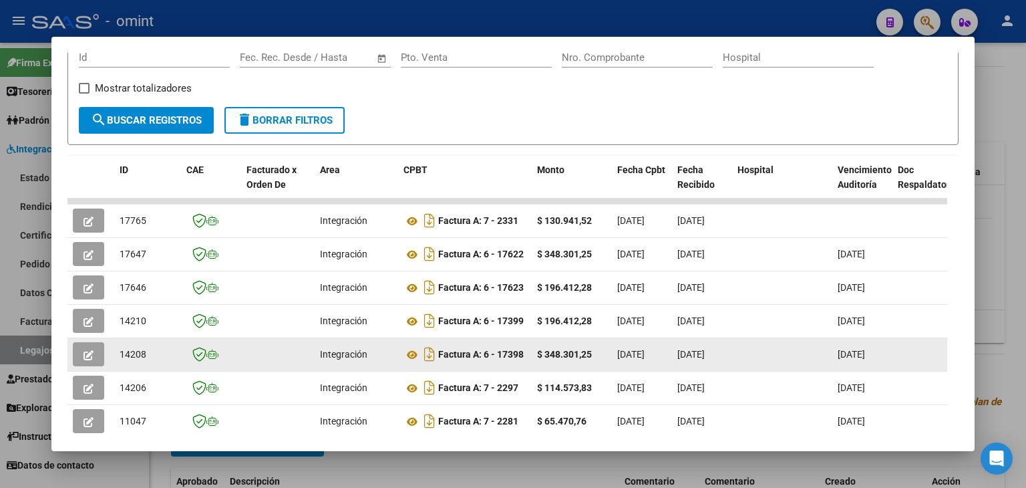
scroll to position [255, 0]
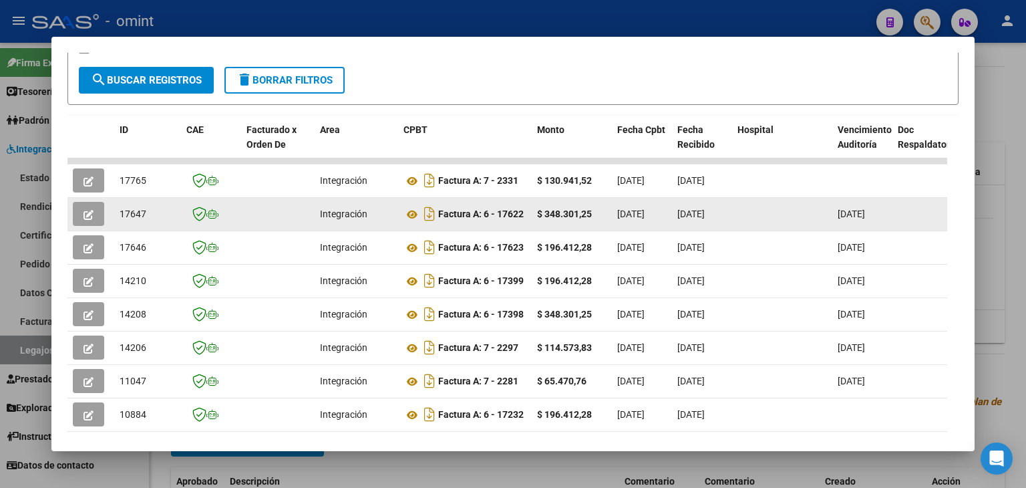
click at [244, 214] on datatable-body-cell at bounding box center [277, 214] width 73 height 33
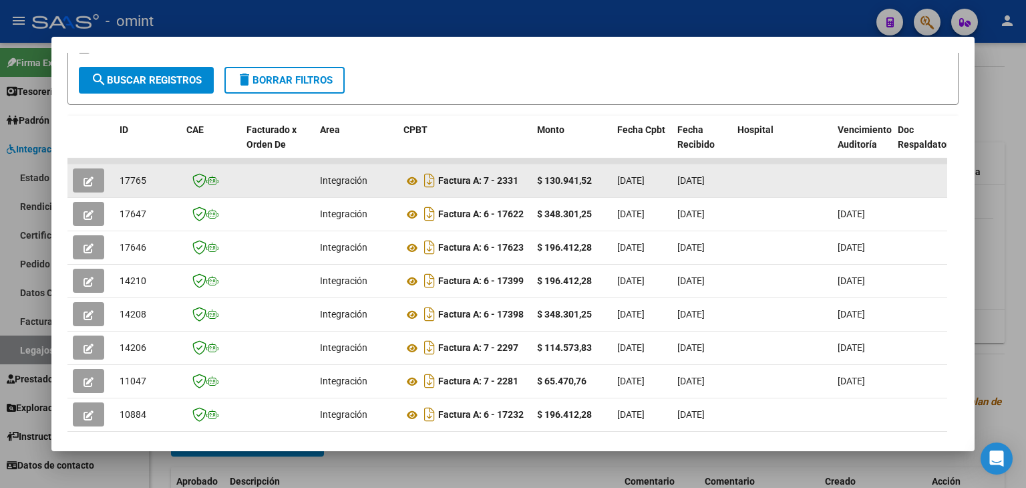
click at [88, 176] on icon "button" at bounding box center [89, 181] width 10 height 10
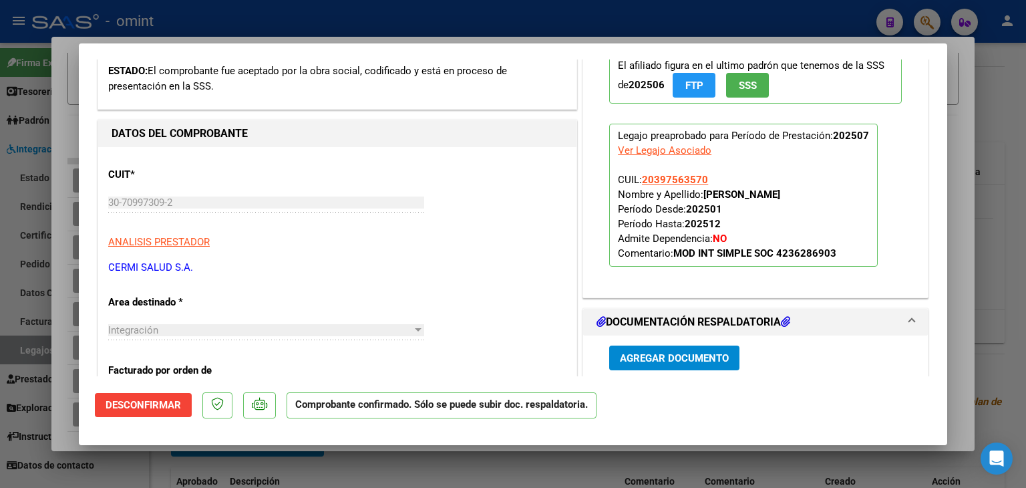
scroll to position [267, 0]
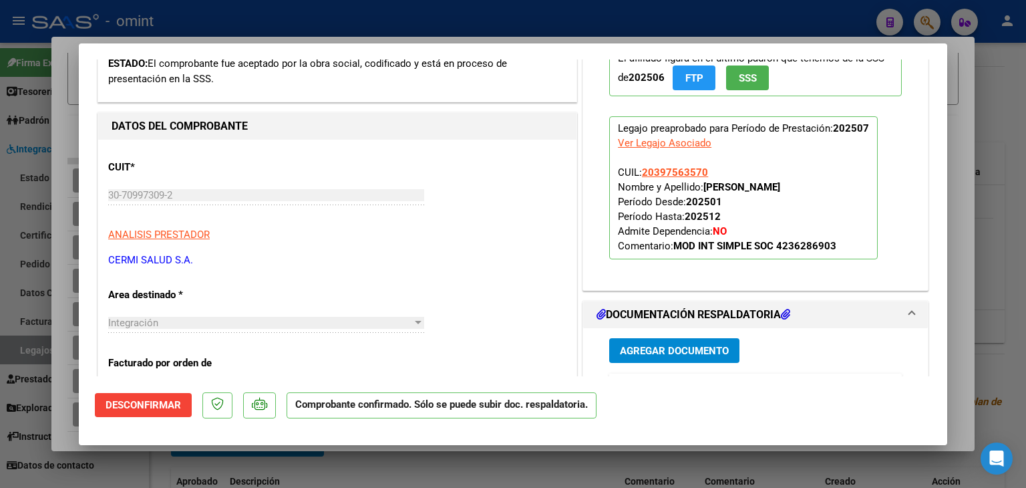
type input "$ 0,00"
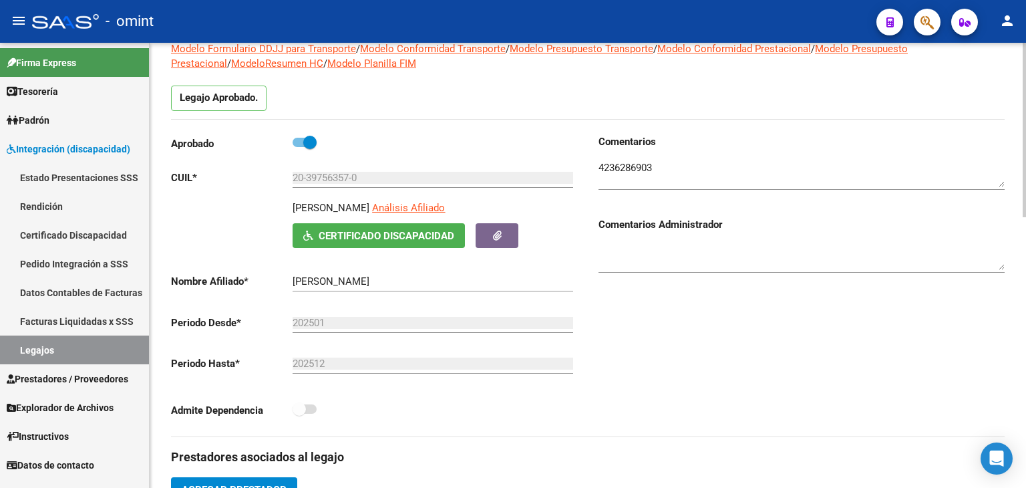
scroll to position [0, 0]
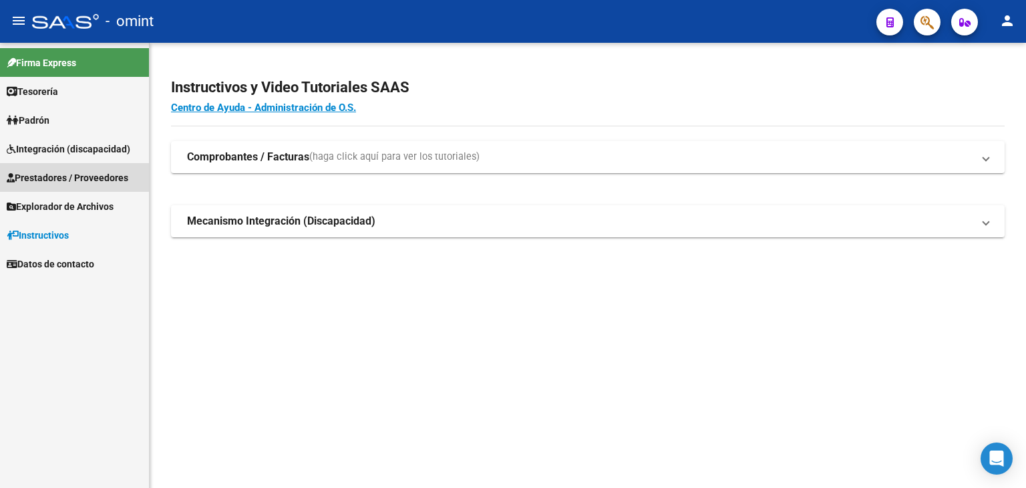
click at [37, 175] on span "Prestadores / Proveedores" at bounding box center [68, 177] width 122 height 15
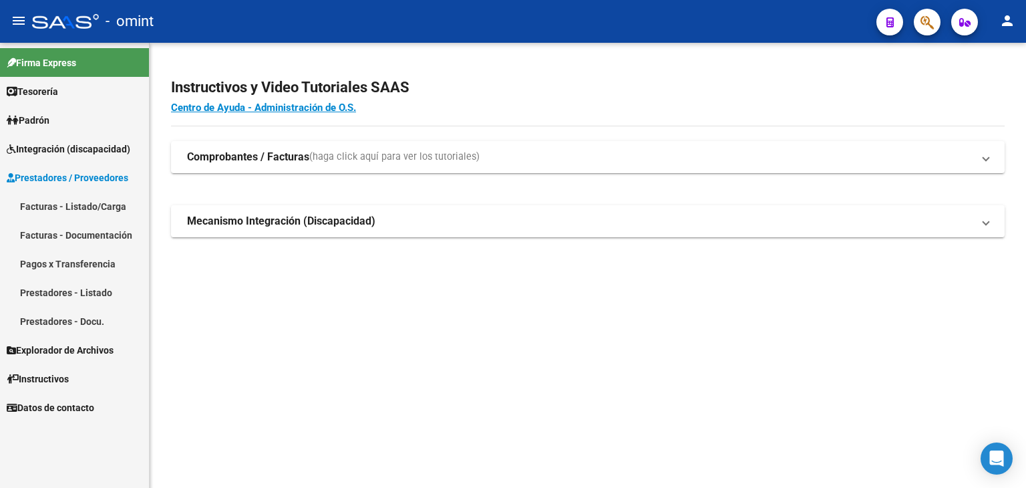
click at [67, 207] on link "Facturas - Listado/Carga" at bounding box center [74, 206] width 149 height 29
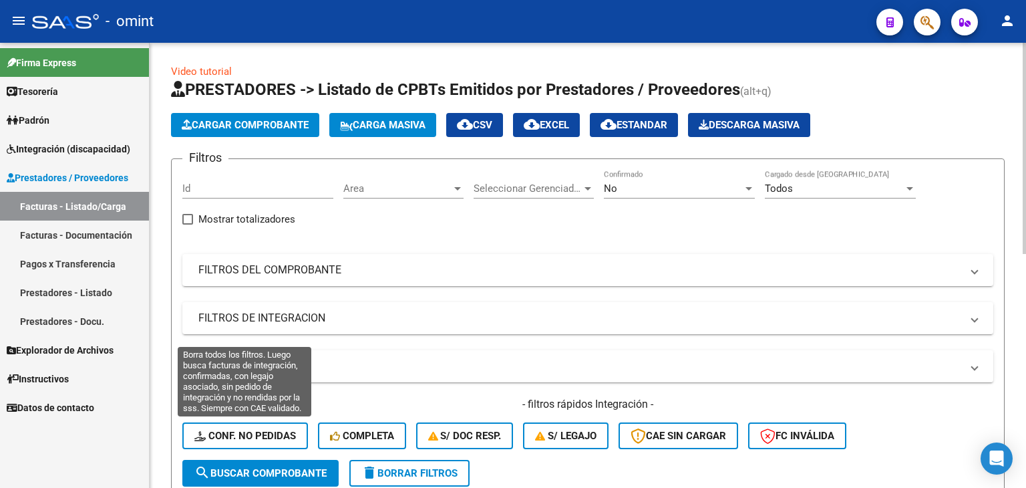
click at [240, 434] on span "Conf. no pedidas" at bounding box center [245, 436] width 102 height 12
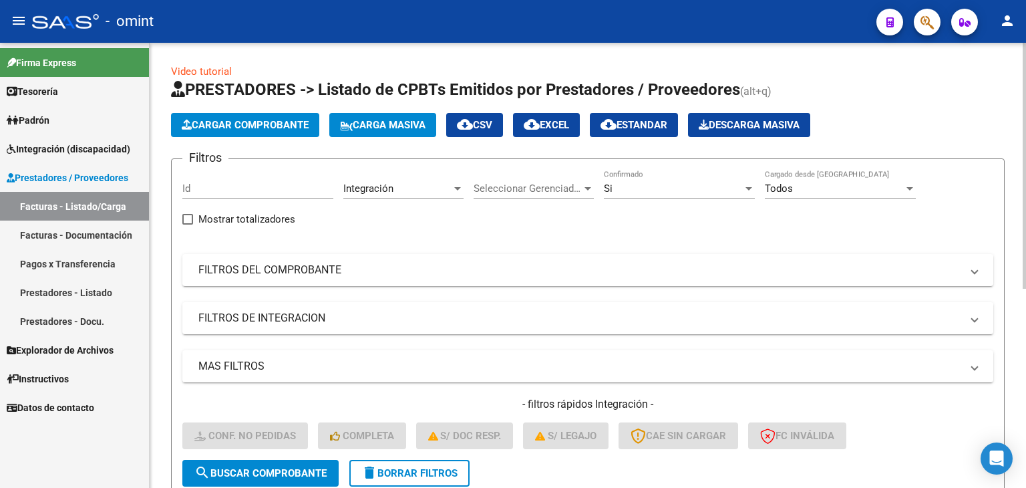
click at [246, 182] on input "Id" at bounding box center [257, 188] width 151 height 12
paste input "17765"
type input "17765"
click at [277, 471] on span "search Buscar Comprobante" at bounding box center [260, 473] width 132 height 12
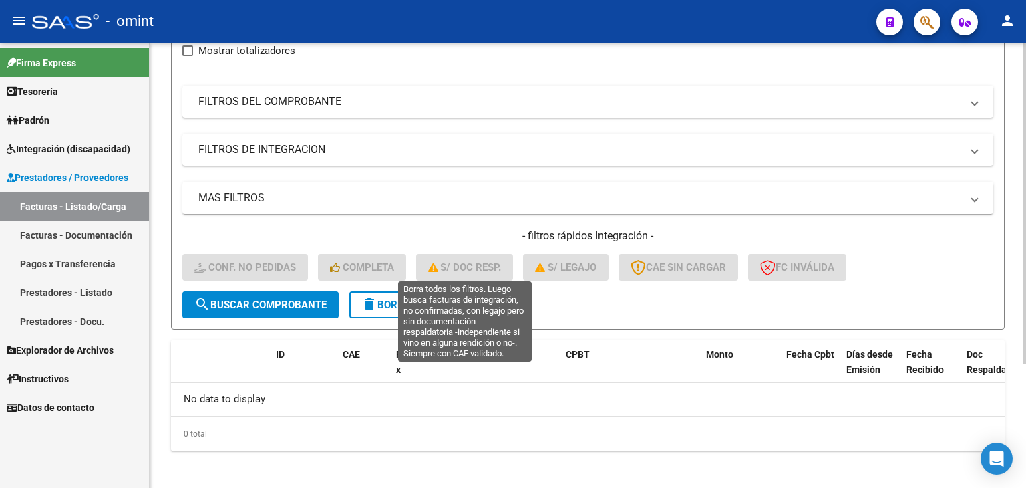
scroll to position [171, 0]
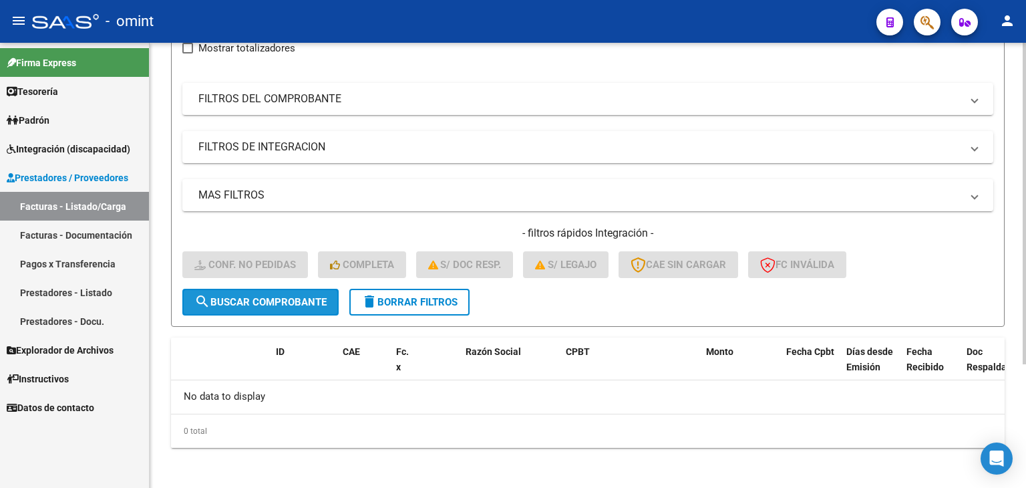
click at [226, 299] on span "search Buscar Comprobante" at bounding box center [260, 302] width 132 height 12
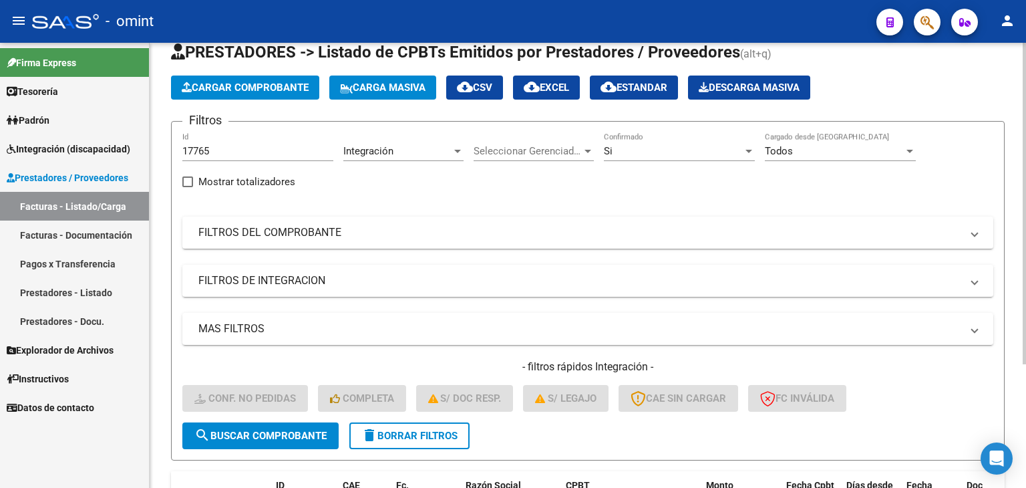
click at [211, 162] on div "17765 Id" at bounding box center [257, 152] width 151 height 41
click at [263, 430] on span "search Buscar Comprobante" at bounding box center [260, 436] width 132 height 12
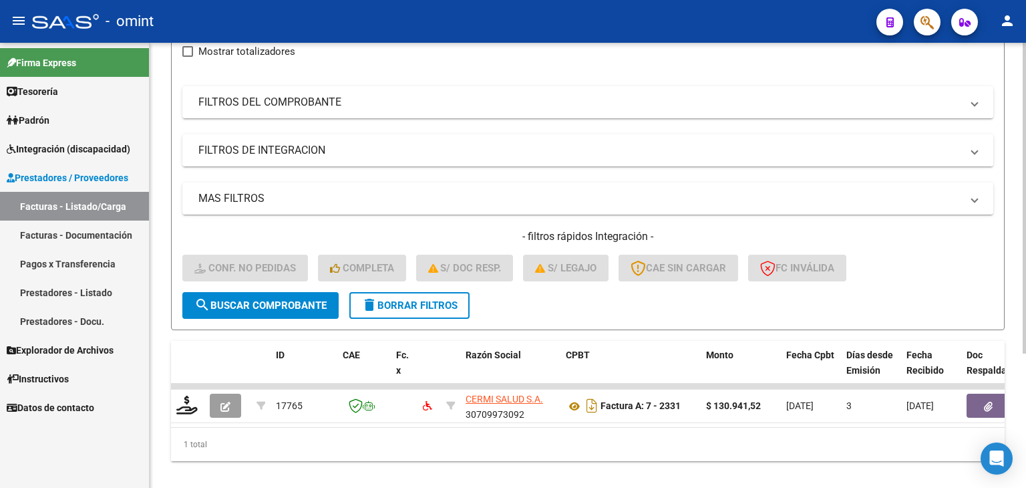
scroll to position [192, 0]
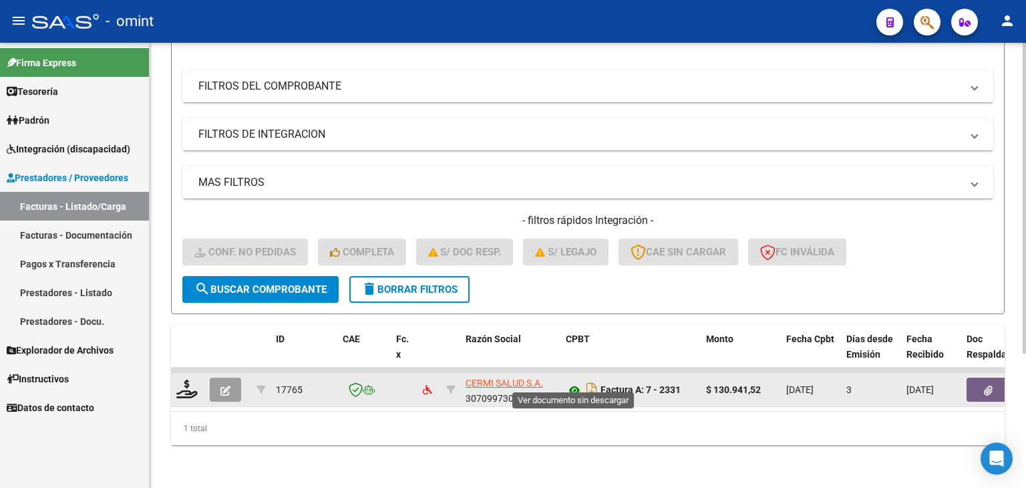
click at [574, 382] on icon at bounding box center [574, 390] width 17 height 16
click at [977, 380] on button "button" at bounding box center [988, 389] width 43 height 24
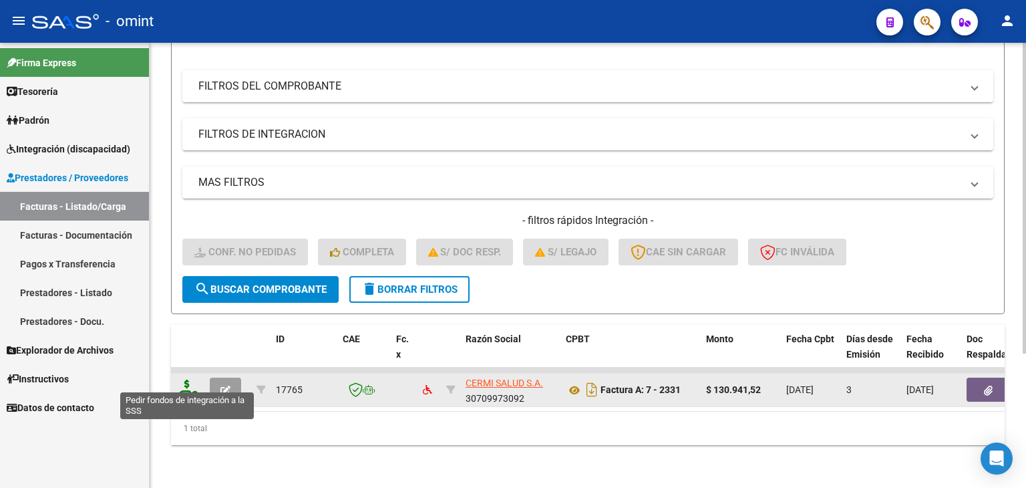
click at [180, 379] on icon at bounding box center [186, 388] width 21 height 19
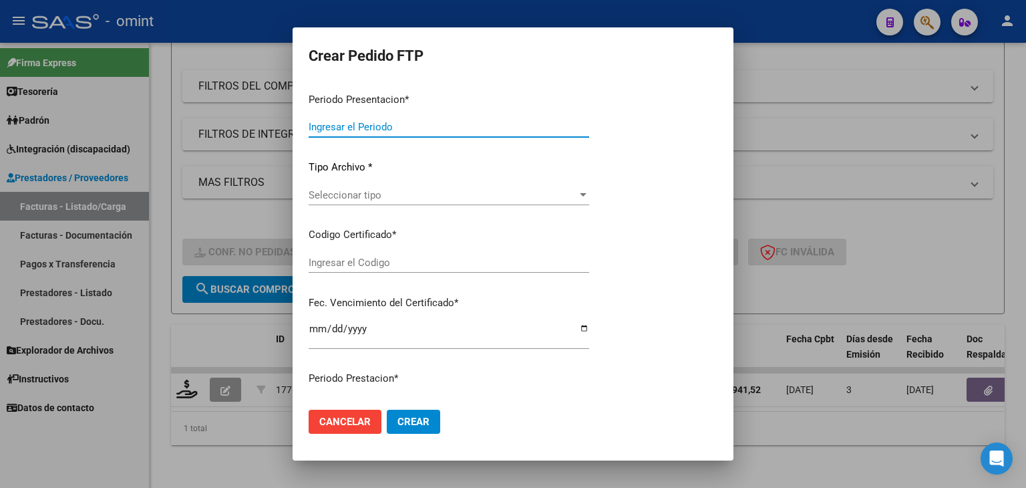
type input "202507"
type input "$ 130.941,52"
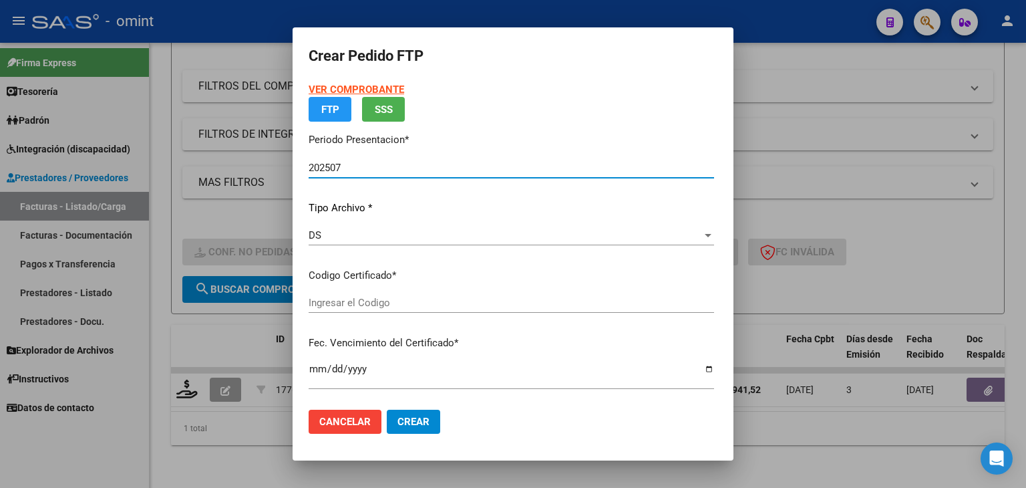
type input "5539325315"
type input "2033-02-08"
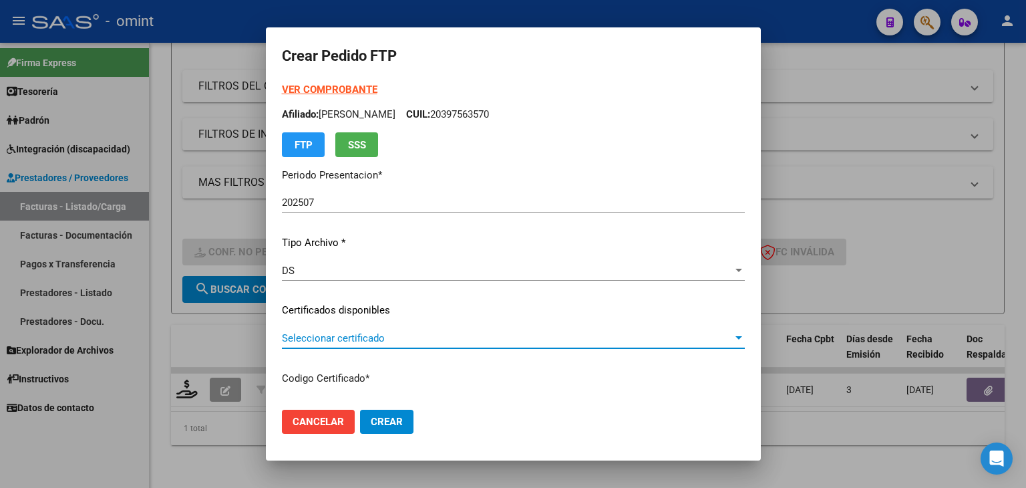
click at [336, 335] on span "Seleccionar certificado" at bounding box center [507, 338] width 451 height 12
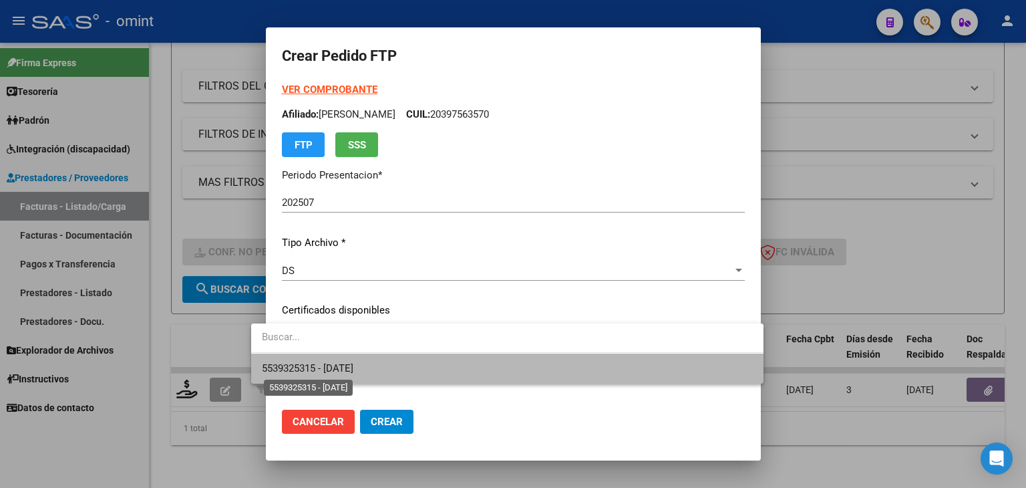
click at [342, 365] on span "5539325315 - 2033-02-08" at bounding box center [308, 368] width 92 height 12
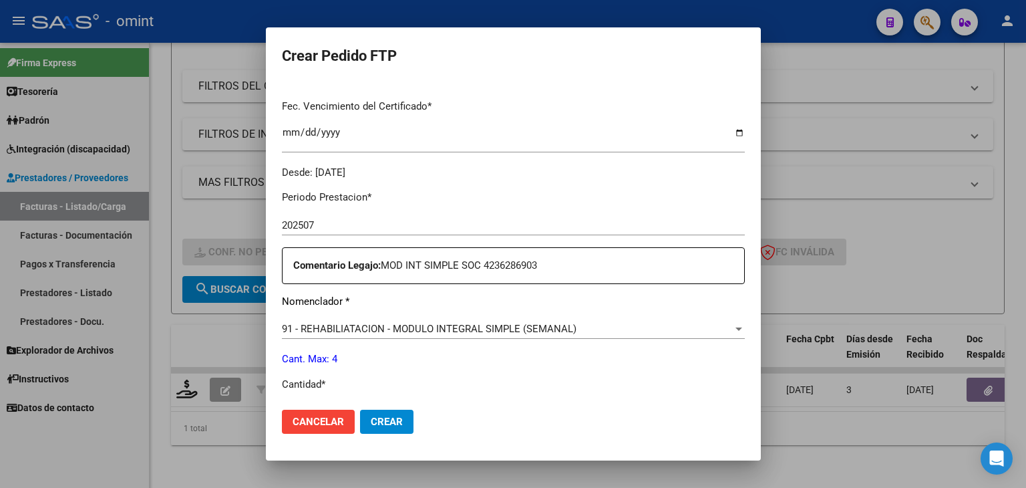
scroll to position [535, 0]
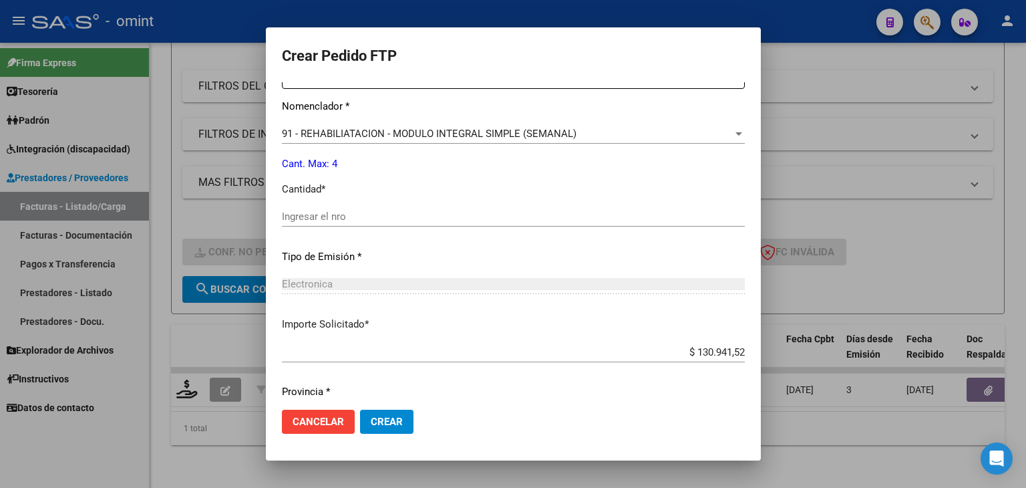
click at [333, 210] on input "Ingresar el nro" at bounding box center [513, 216] width 463 height 12
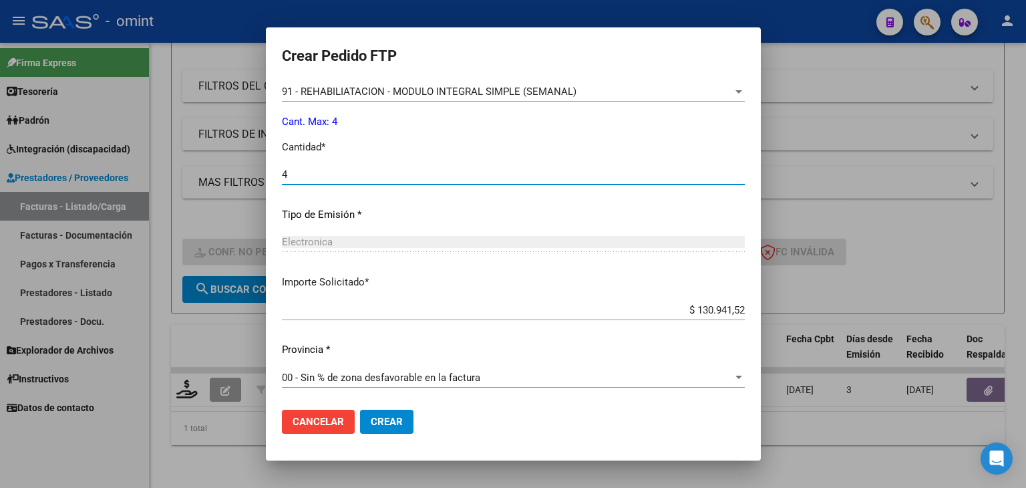
scroll to position [577, 0]
type input "4"
drag, startPoint x: 559, startPoint y: 46, endPoint x: 161, endPoint y: 86, distance: 399.5
click at [161, 86] on div "Crear Pedido FTP VER COMPROBANTE ARCA Padrón Afiliado: UGAZIO MARCOS RAMIRO CUI…" at bounding box center [513, 244] width 1026 height 488
click at [653, 53] on h2 "Crear Pedido FTP" at bounding box center [513, 55] width 463 height 25
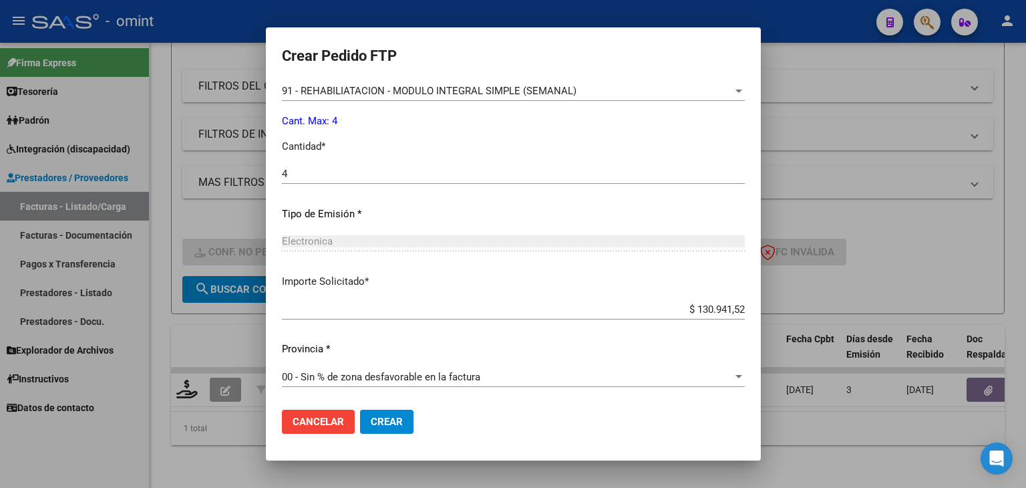
drag, startPoint x: 617, startPoint y: 41, endPoint x: 611, endPoint y: 59, distance: 19.0
click at [611, 59] on mat-dialog-container "Crear Pedido FTP VER COMPROBANTE ARCA Padrón Afiliado: UGAZIO MARCOS RAMIRO CUI…" at bounding box center [513, 244] width 495 height 434
click at [371, 418] on span "Crear" at bounding box center [387, 422] width 32 height 12
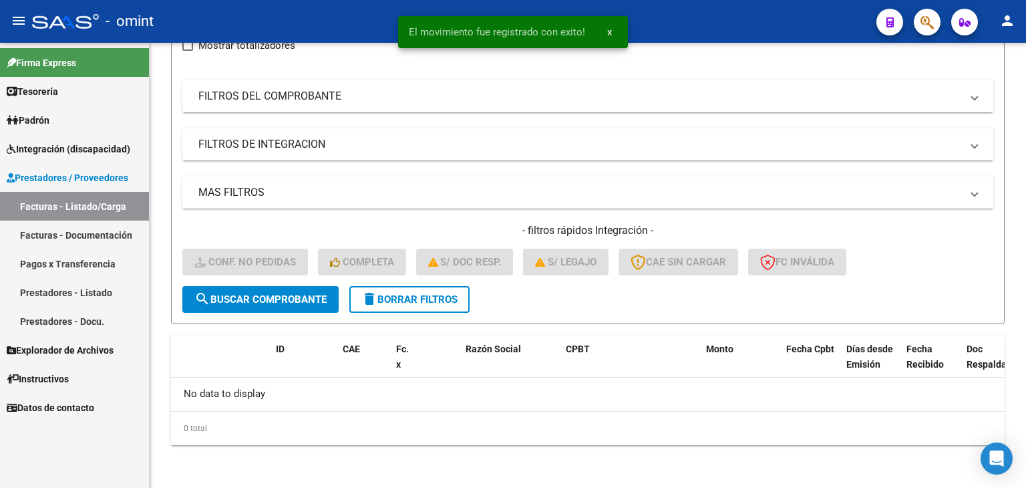
scroll to position [171, 0]
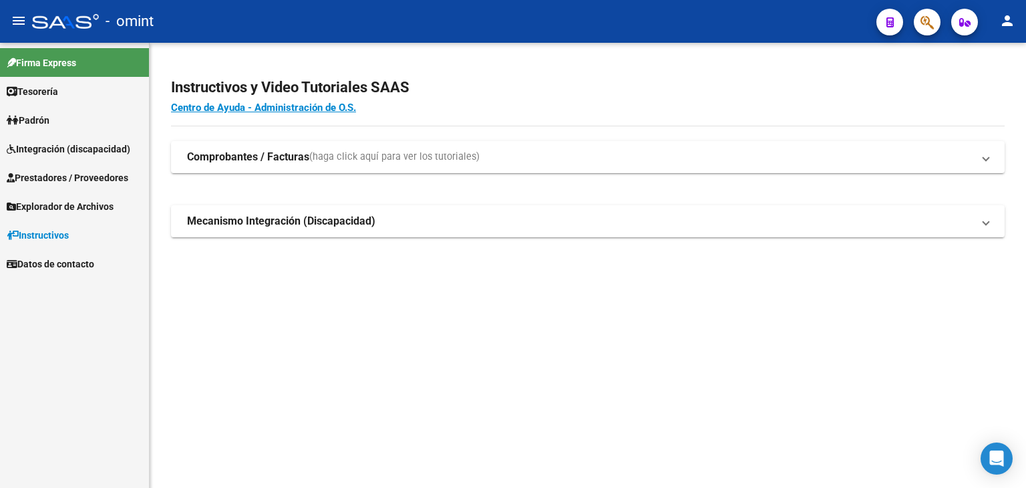
click at [50, 146] on span "Integración (discapacidad)" at bounding box center [69, 149] width 124 height 15
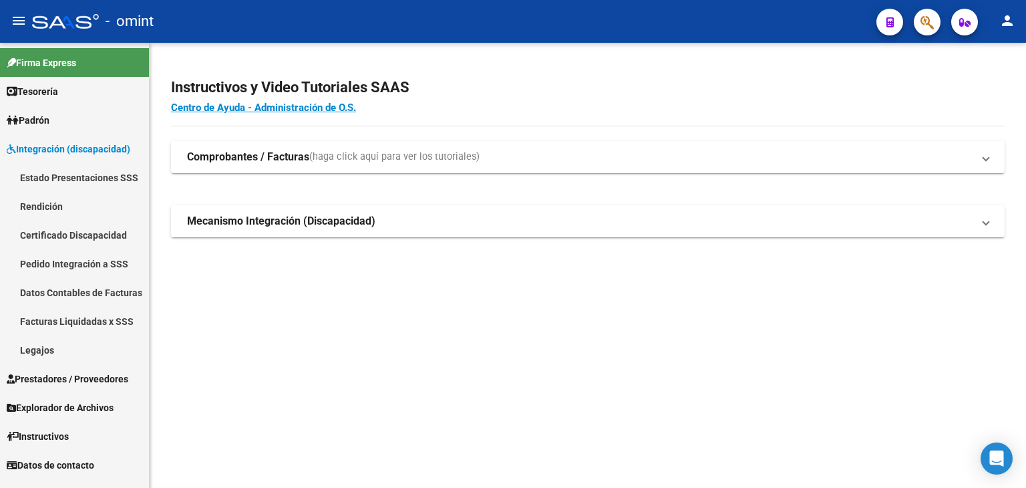
click at [37, 341] on link "Legajos" at bounding box center [74, 349] width 149 height 29
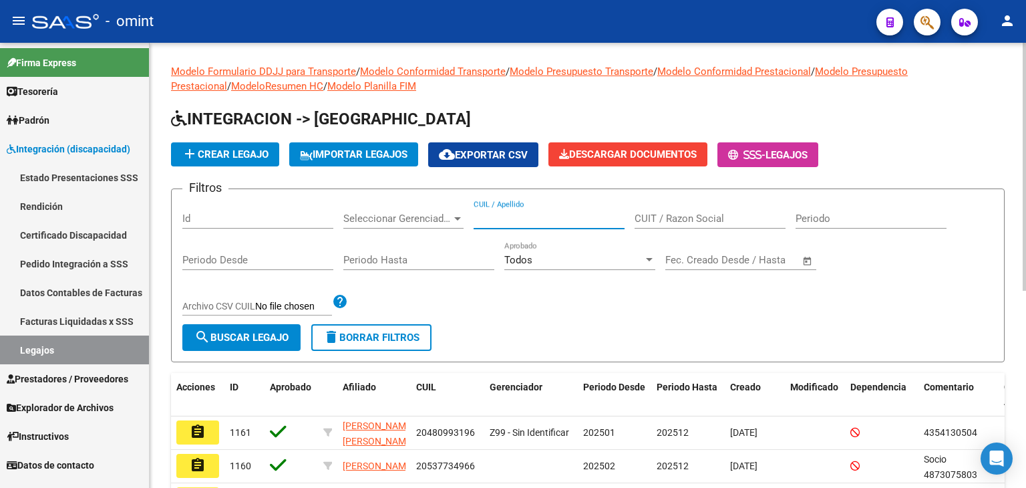
click at [526, 218] on input "CUIL / Apellido" at bounding box center [549, 218] width 151 height 12
paste input "27-53329795-7"
type input "27533297957"
click at [267, 337] on span "search Buscar Legajo" at bounding box center [241, 337] width 94 height 12
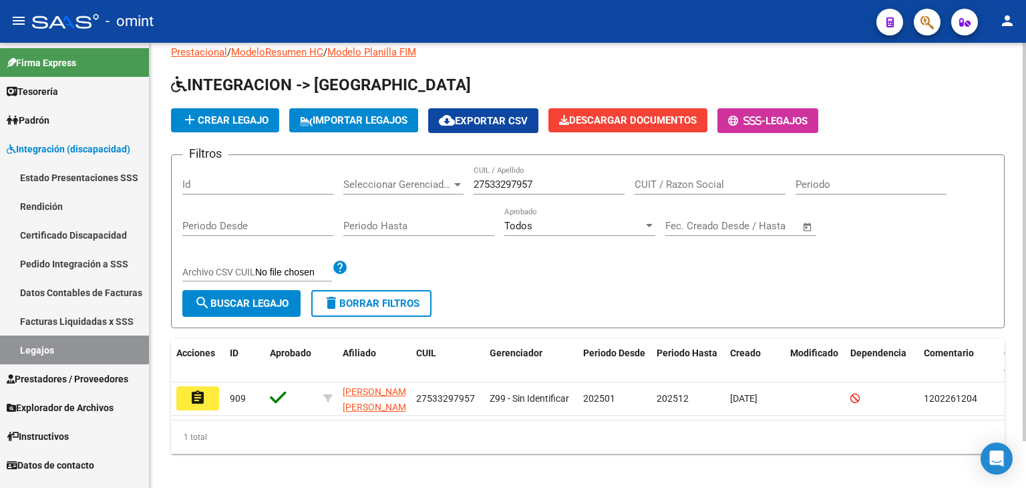
scroll to position [52, 0]
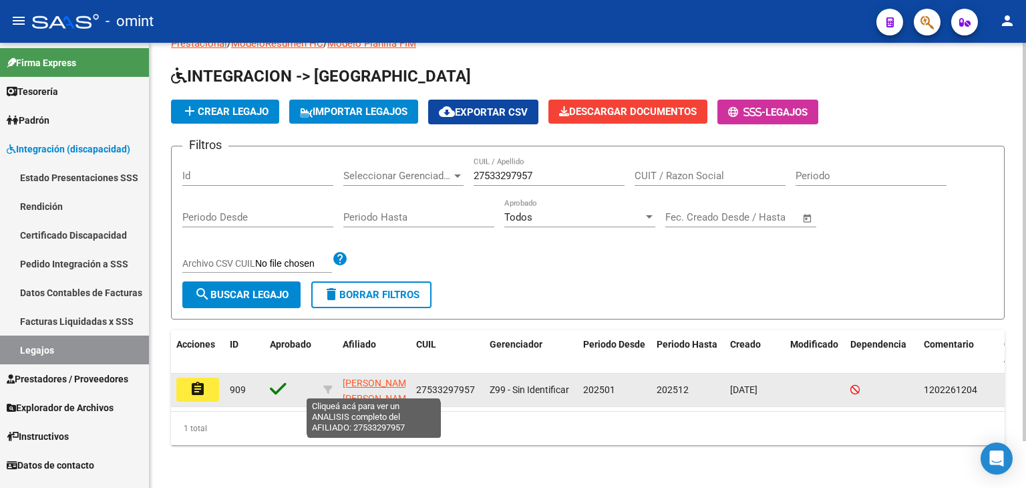
click at [371, 377] on span "RUIZ MORENO ISABELLA" at bounding box center [378, 390] width 71 height 26
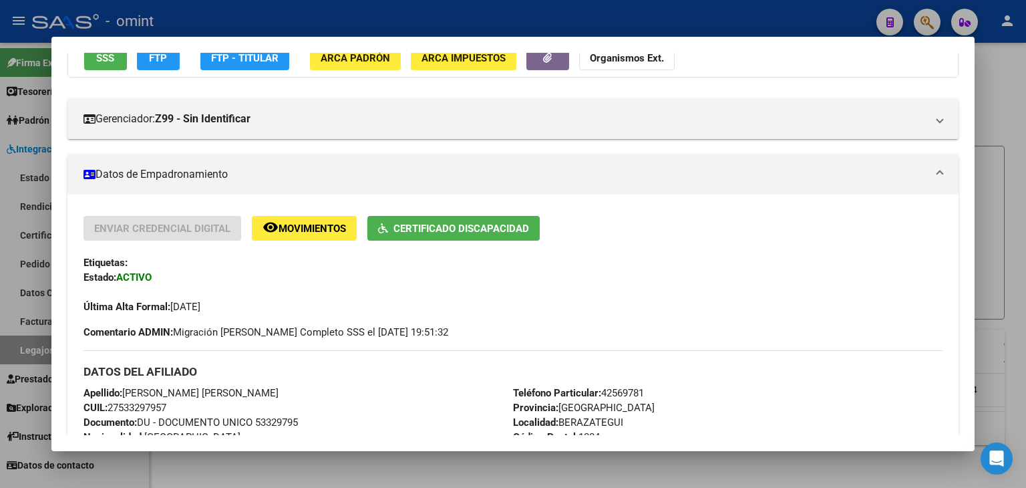
scroll to position [200, 0]
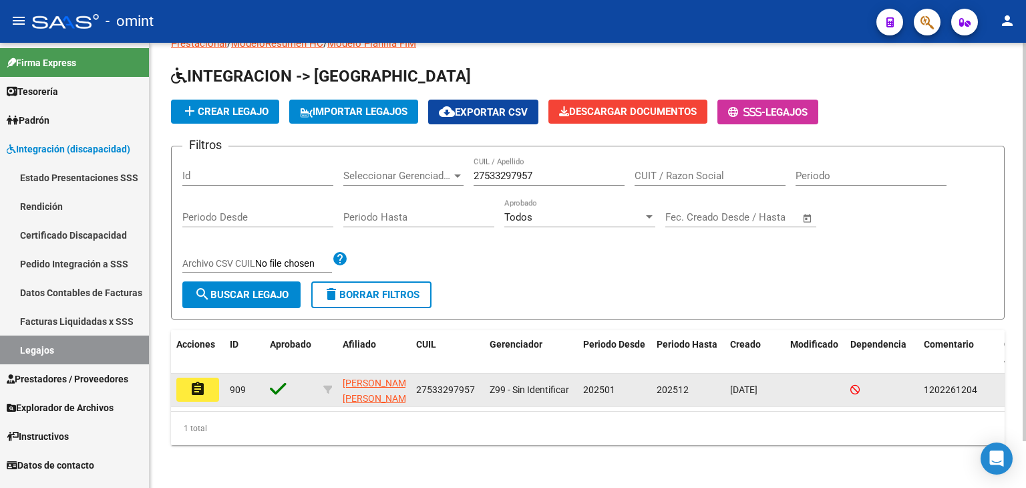
click at [186, 377] on button "assignment" at bounding box center [197, 389] width 43 height 24
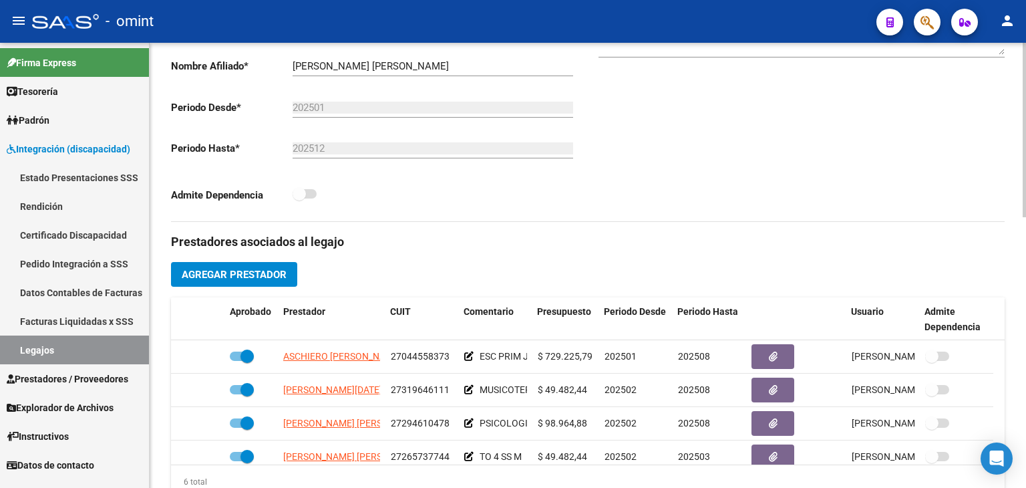
scroll to position [334, 0]
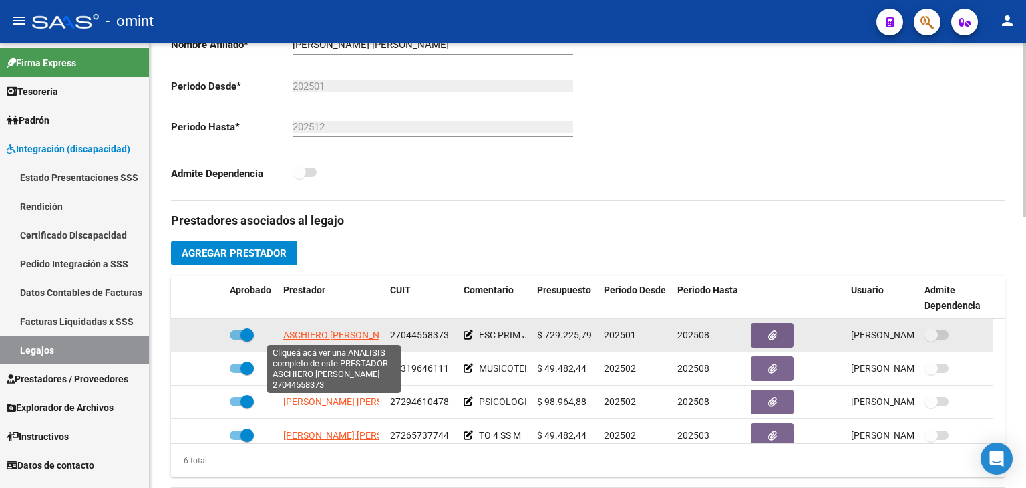
click at [329, 333] on span "ASCHIERO MARIA ROSA" at bounding box center [342, 334] width 118 height 11
type textarea "27044558373"
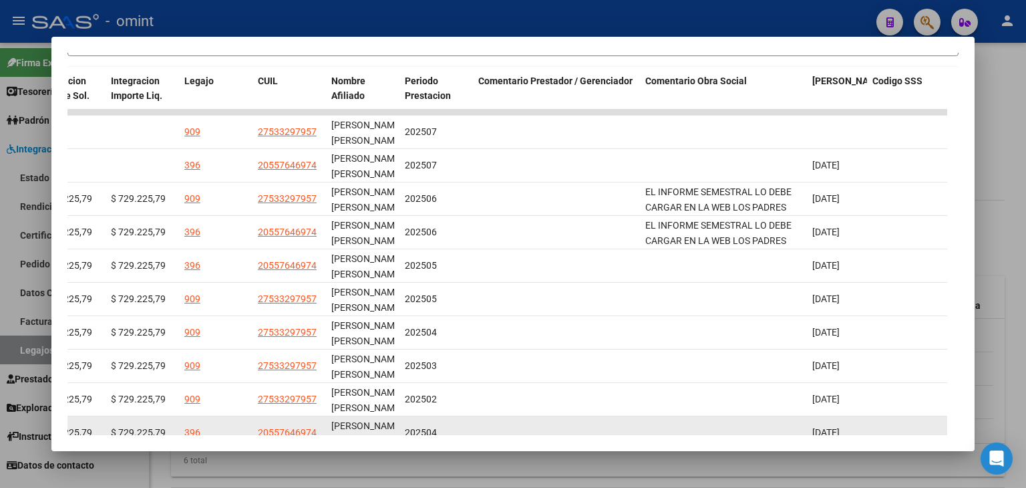
scroll to position [374, 0]
